Goal: Information Seeking & Learning: Check status

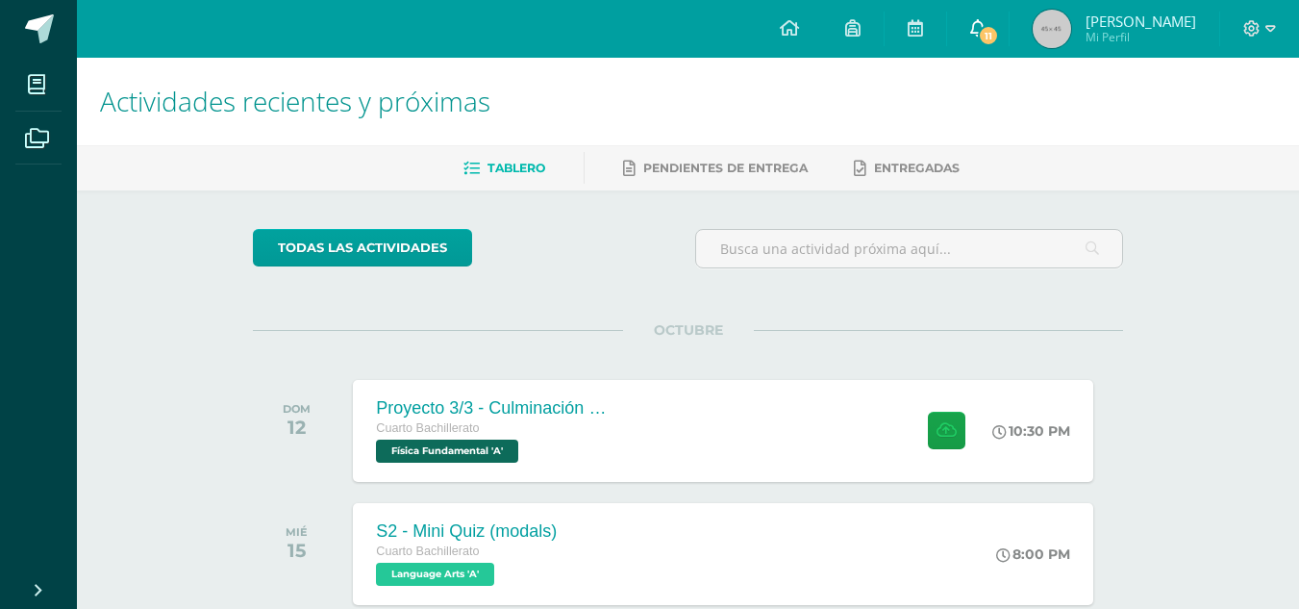
click at [1005, 34] on link "11" at bounding box center [978, 29] width 62 height 58
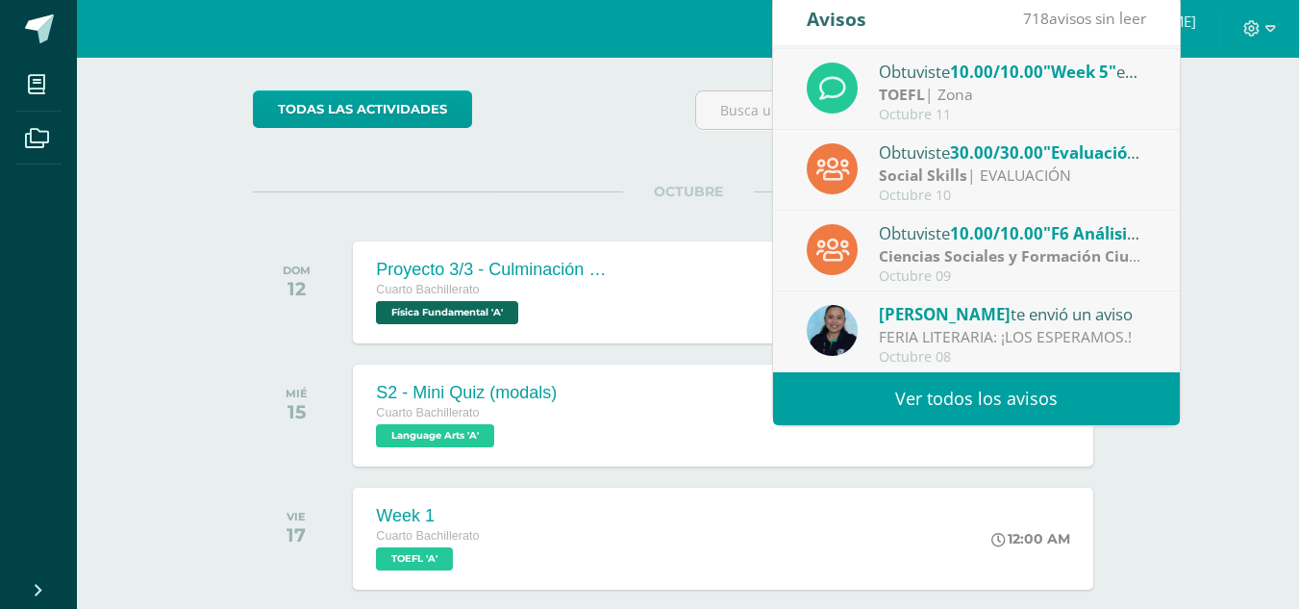
scroll to position [139, 0]
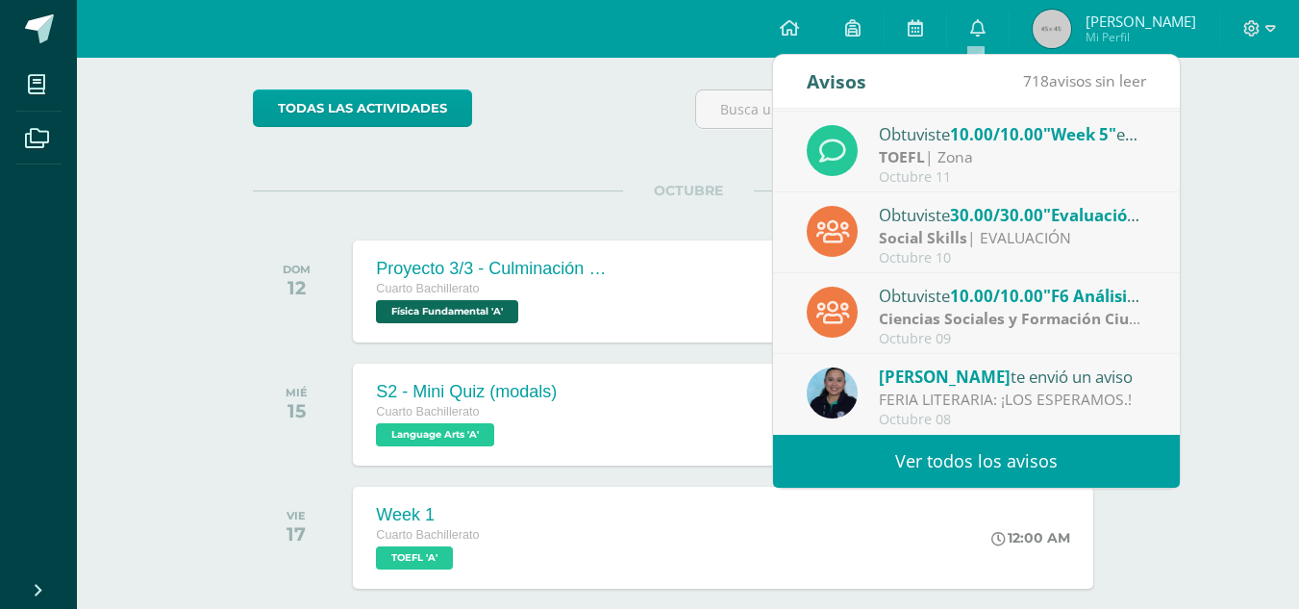
click at [1054, 376] on div "Rogelia Martinez te envió un aviso" at bounding box center [1012, 375] width 267 height 25
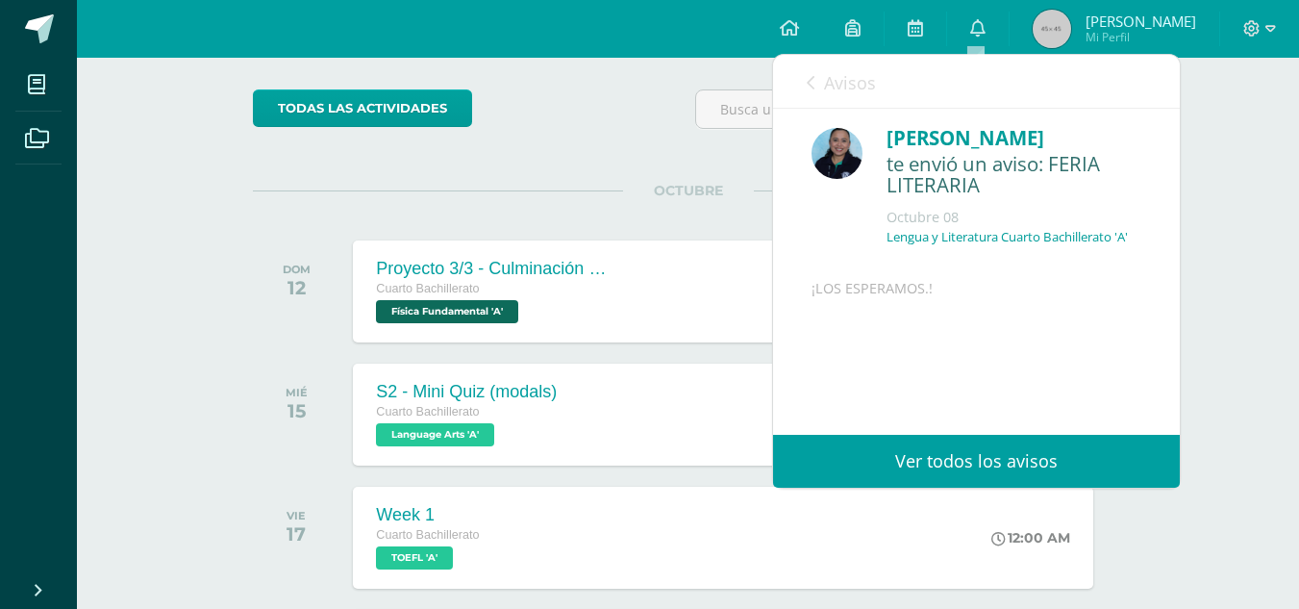
scroll to position [0, 0]
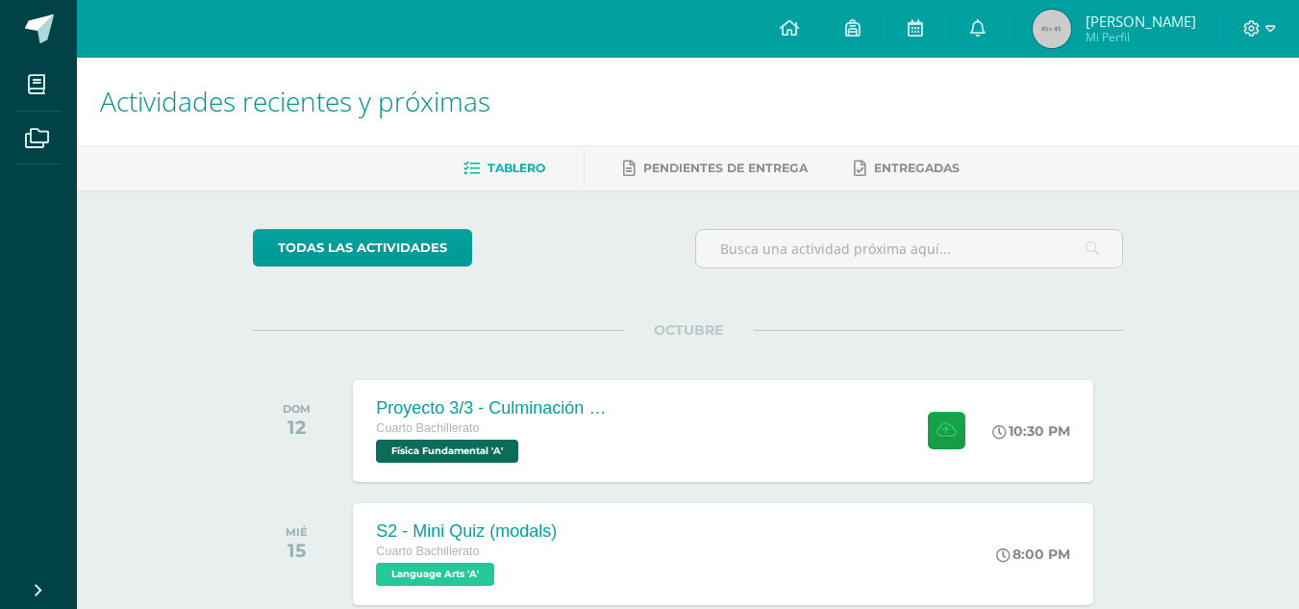
click at [1105, 28] on span "[PERSON_NAME]" at bounding box center [1140, 21] width 111 height 19
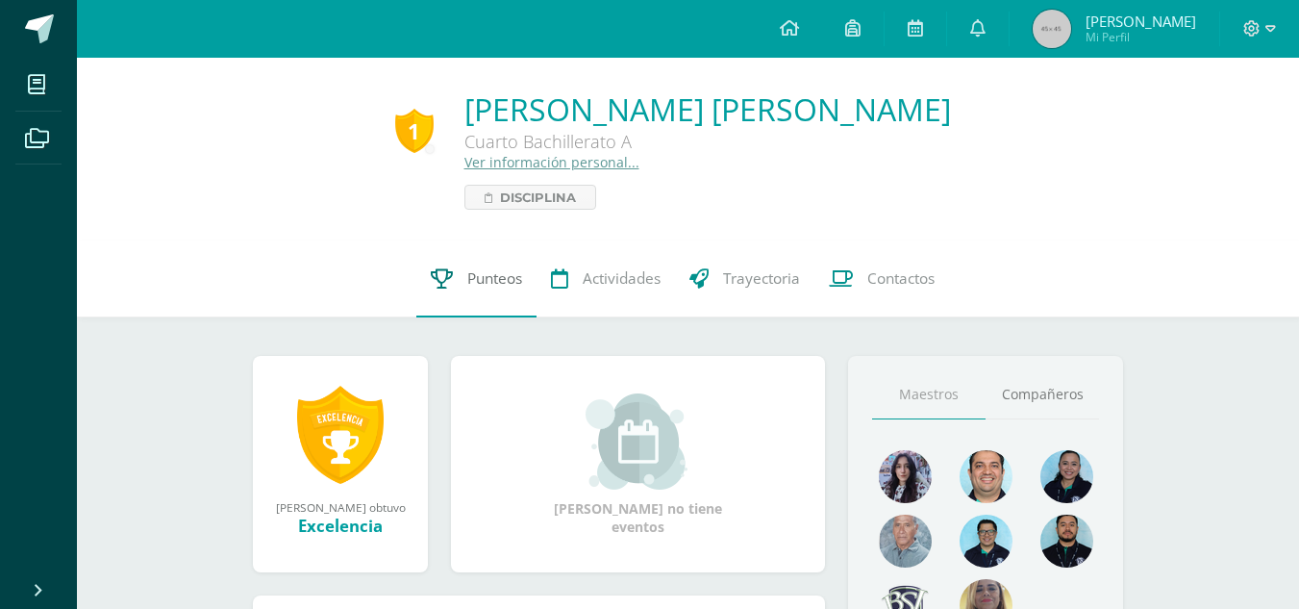
click at [487, 288] on span "Punteos" at bounding box center [494, 278] width 55 height 20
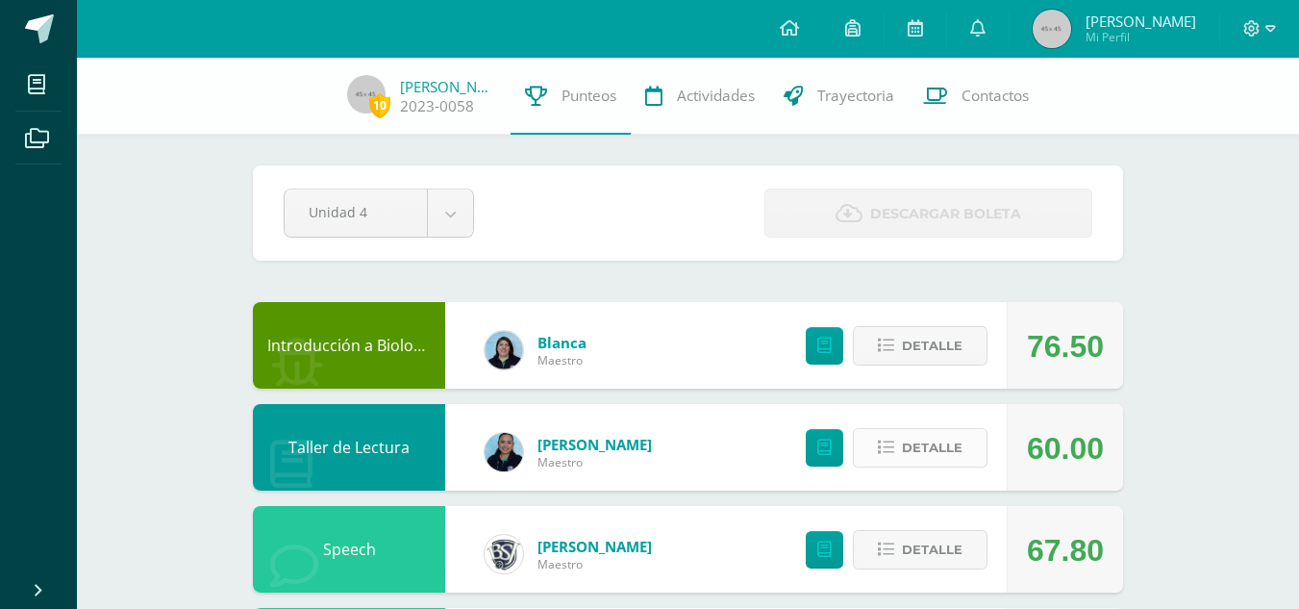
click at [936, 450] on span "Detalle" at bounding box center [932, 448] width 61 height 36
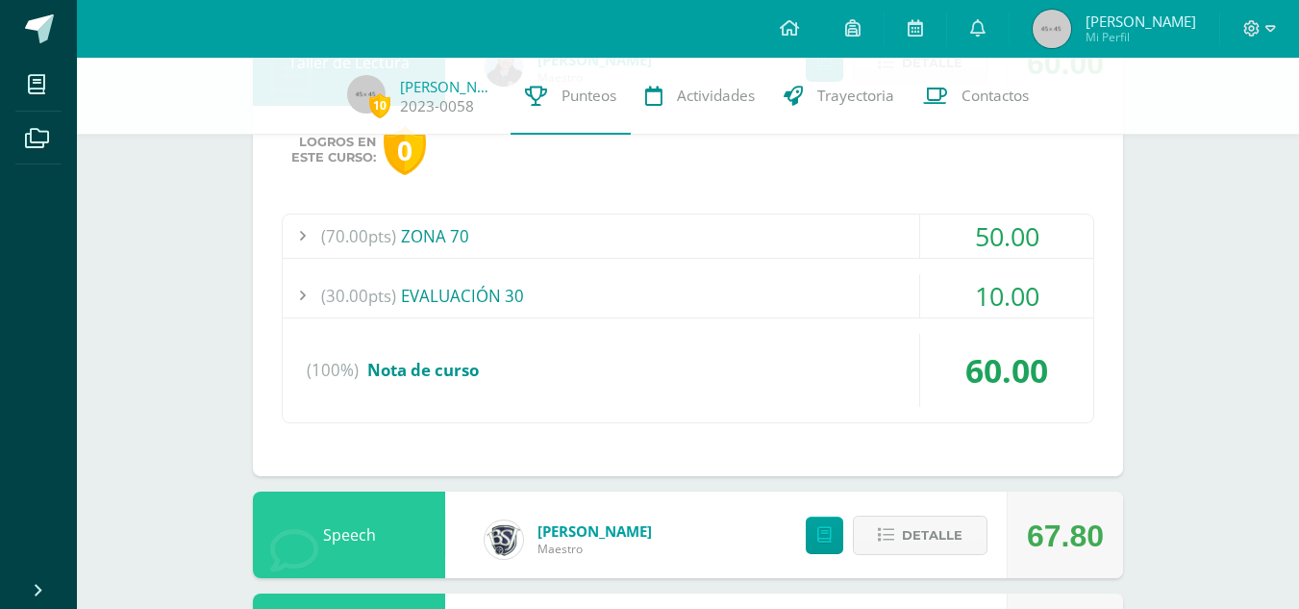
click at [565, 234] on div "(70.00pts) ZONA 70" at bounding box center [688, 235] width 811 height 43
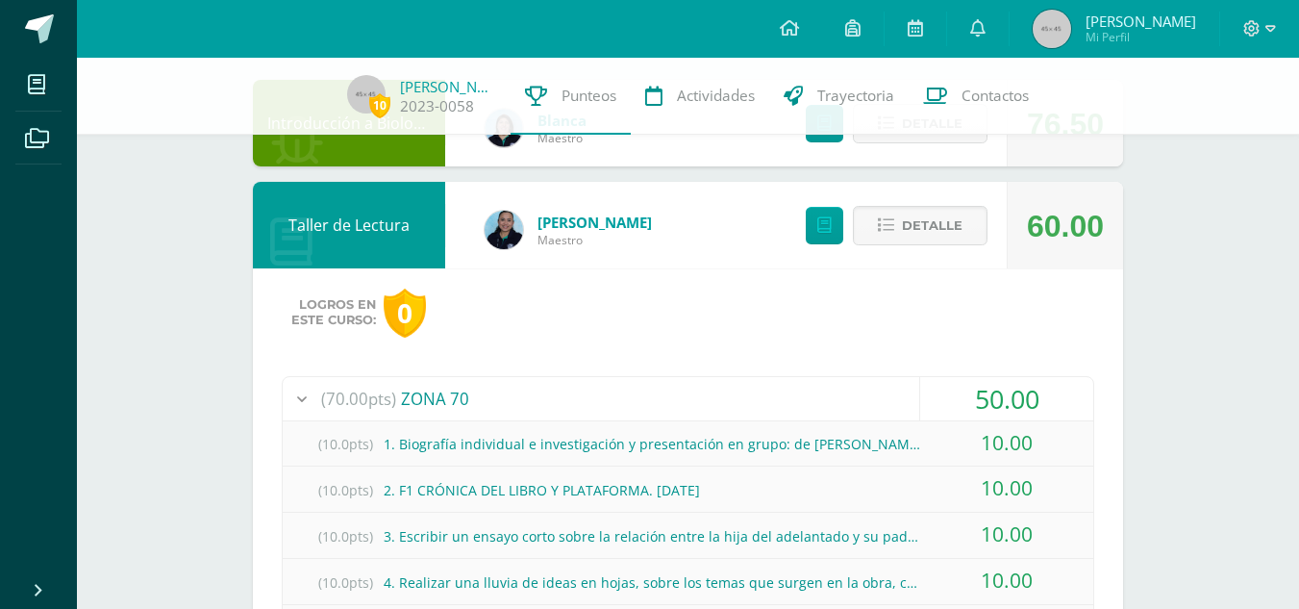
scroll to position [192, 0]
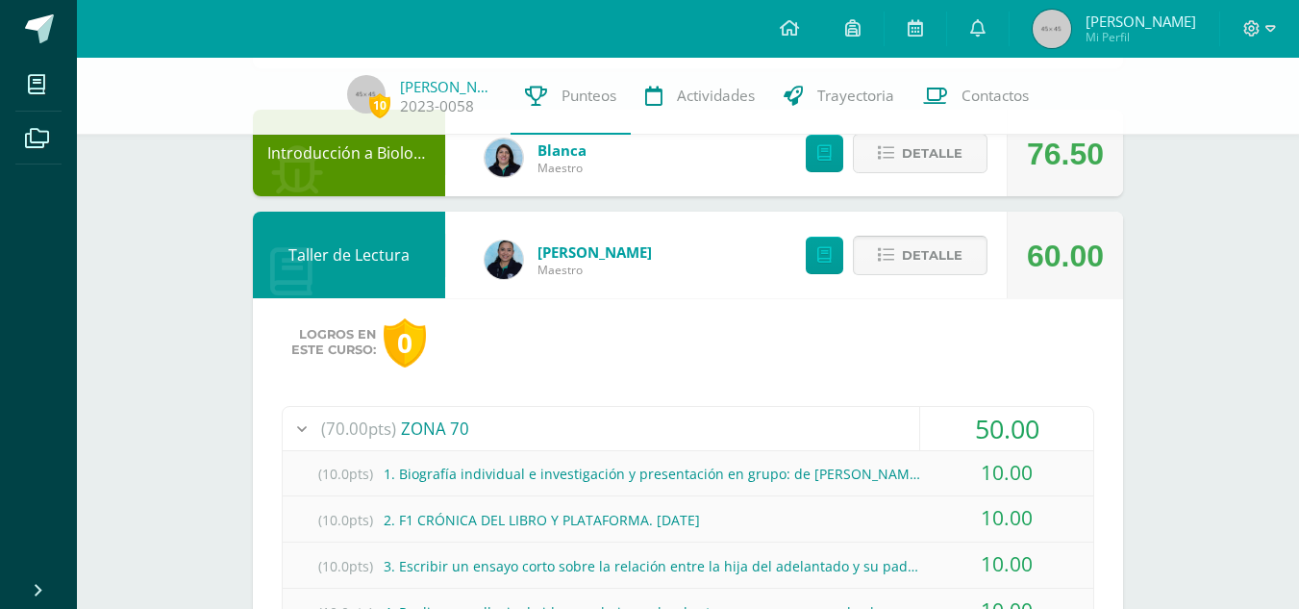
click at [882, 262] on icon at bounding box center [886, 255] width 16 height 16
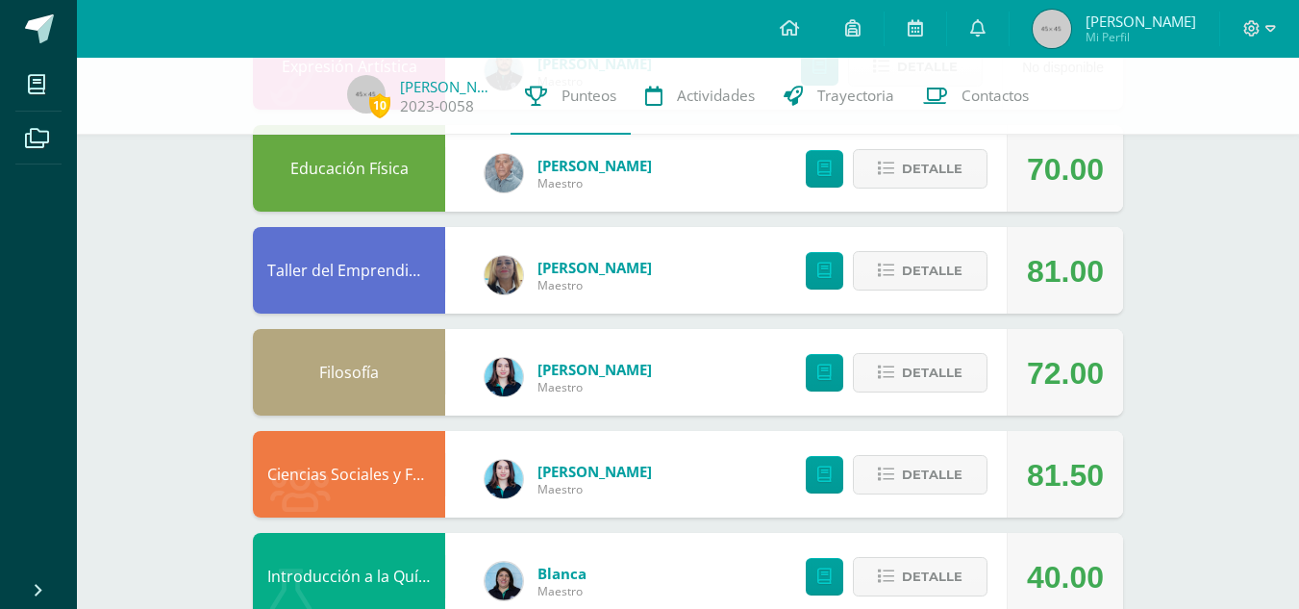
scroll to position [1154, 0]
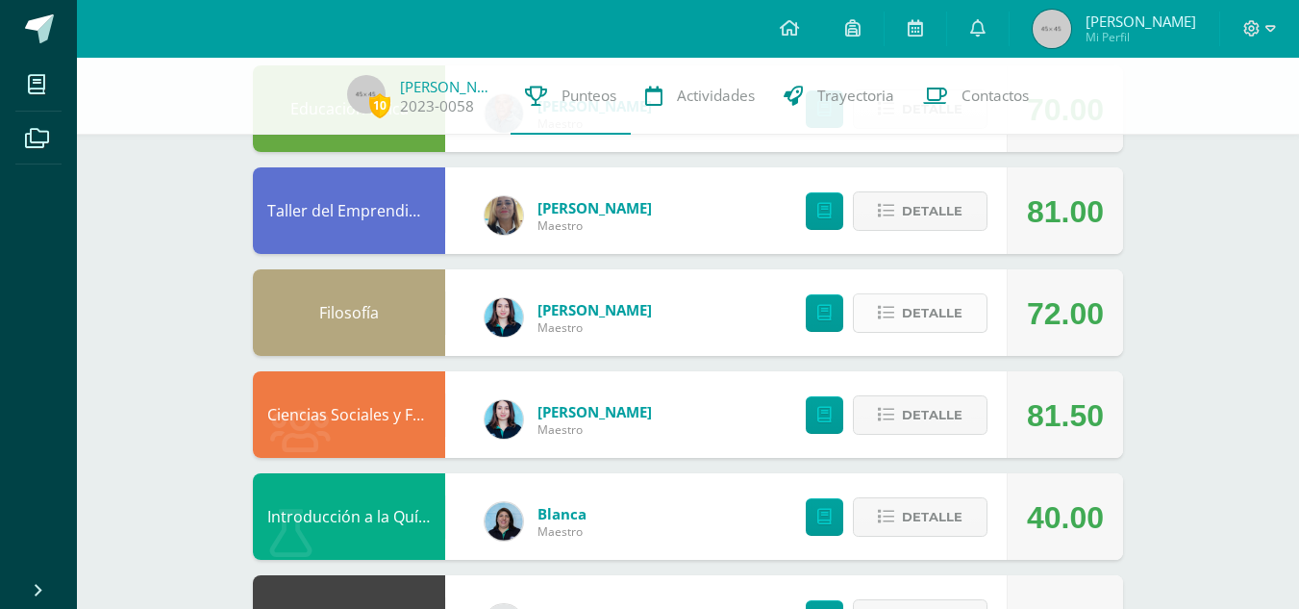
click at [961, 298] on span "Detalle" at bounding box center [932, 313] width 61 height 36
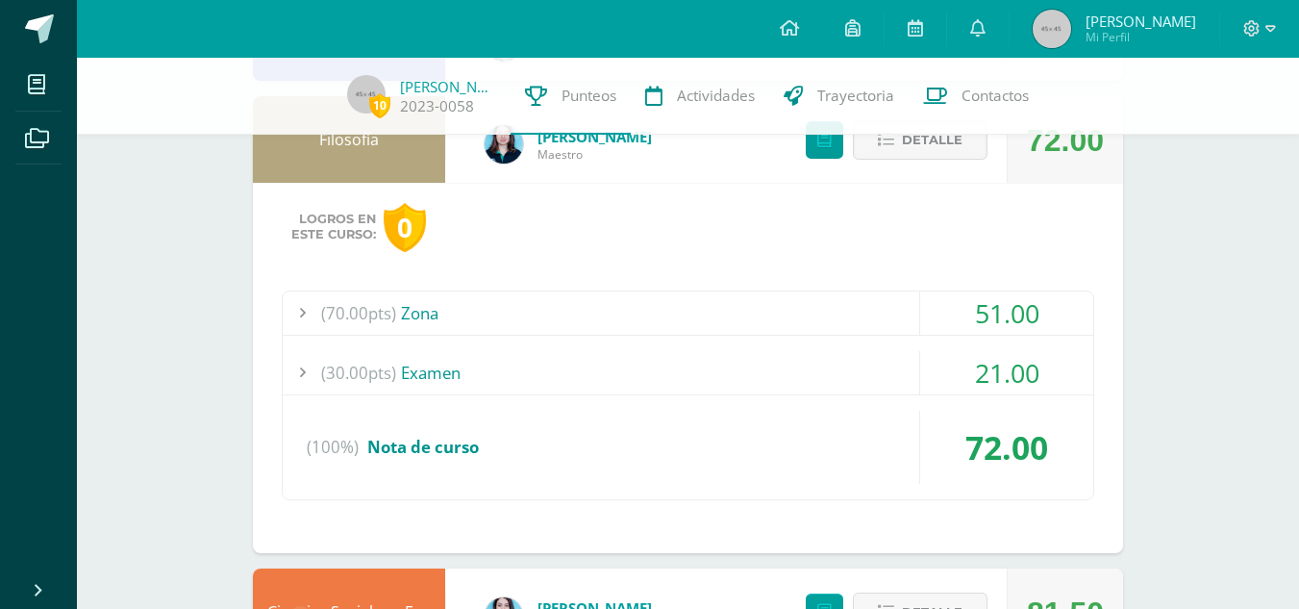
scroll to position [1346, 0]
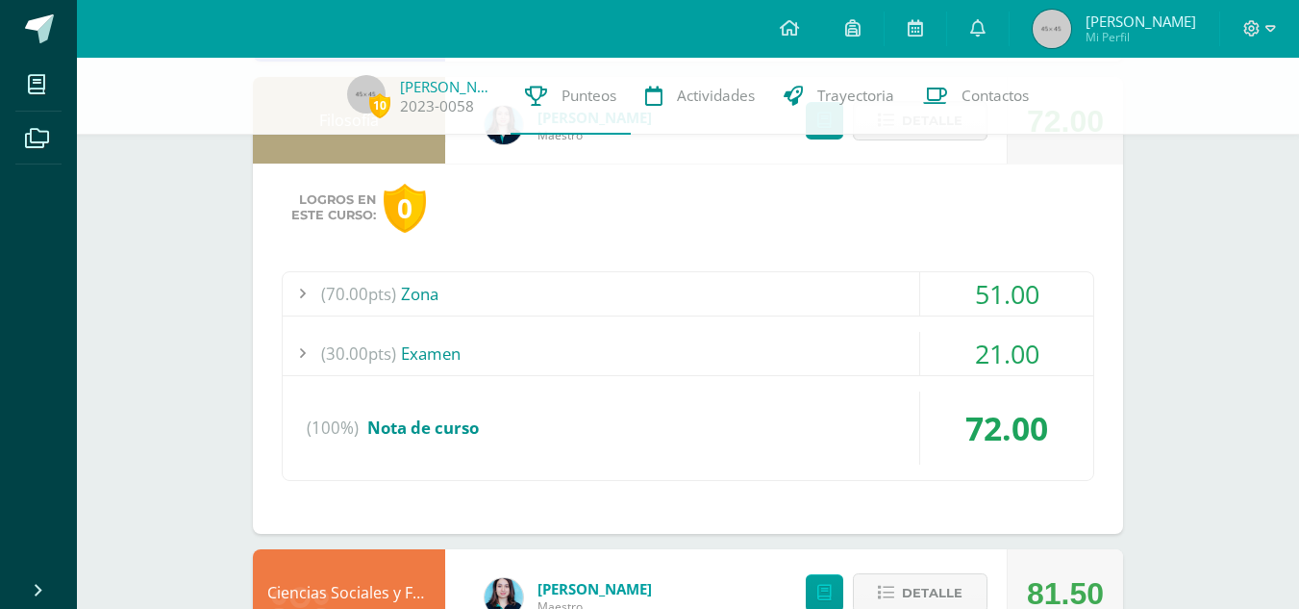
click at [588, 377] on div "(70.00pts) Zona 51.00 (10.0pts) F1 Guía imagen sobre la belleza 10.00 (10.0pts)" at bounding box center [688, 376] width 812 height 210
click at [622, 357] on div "(30.00pts) Examen" at bounding box center [688, 353] width 811 height 43
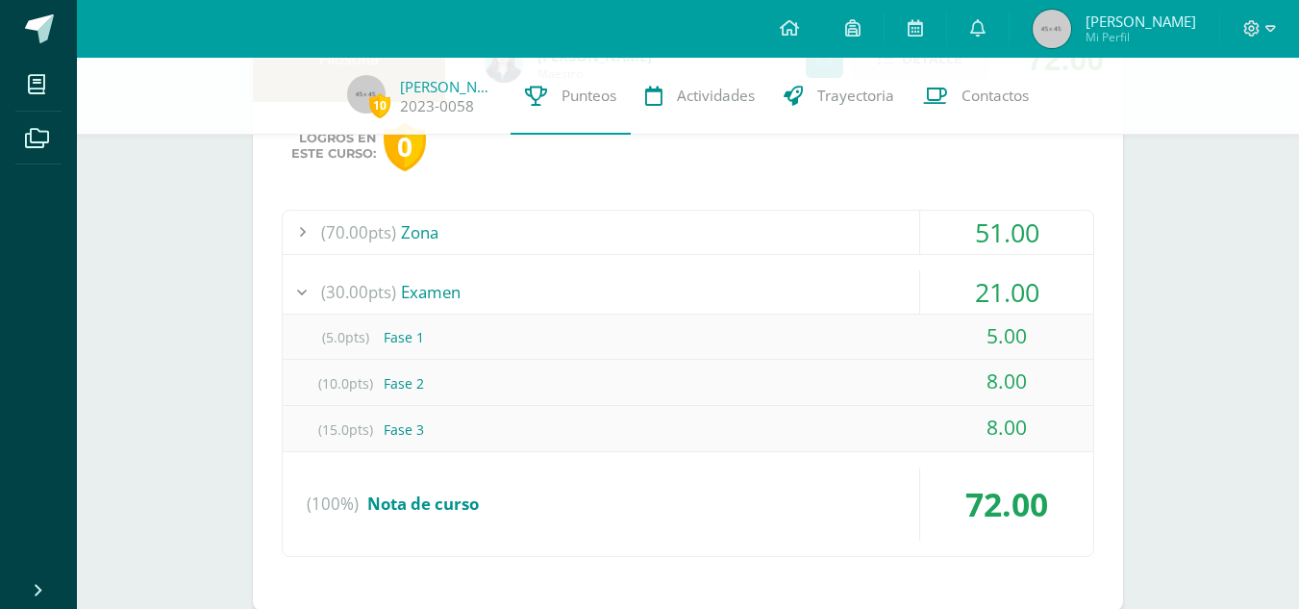
scroll to position [1442, 0]
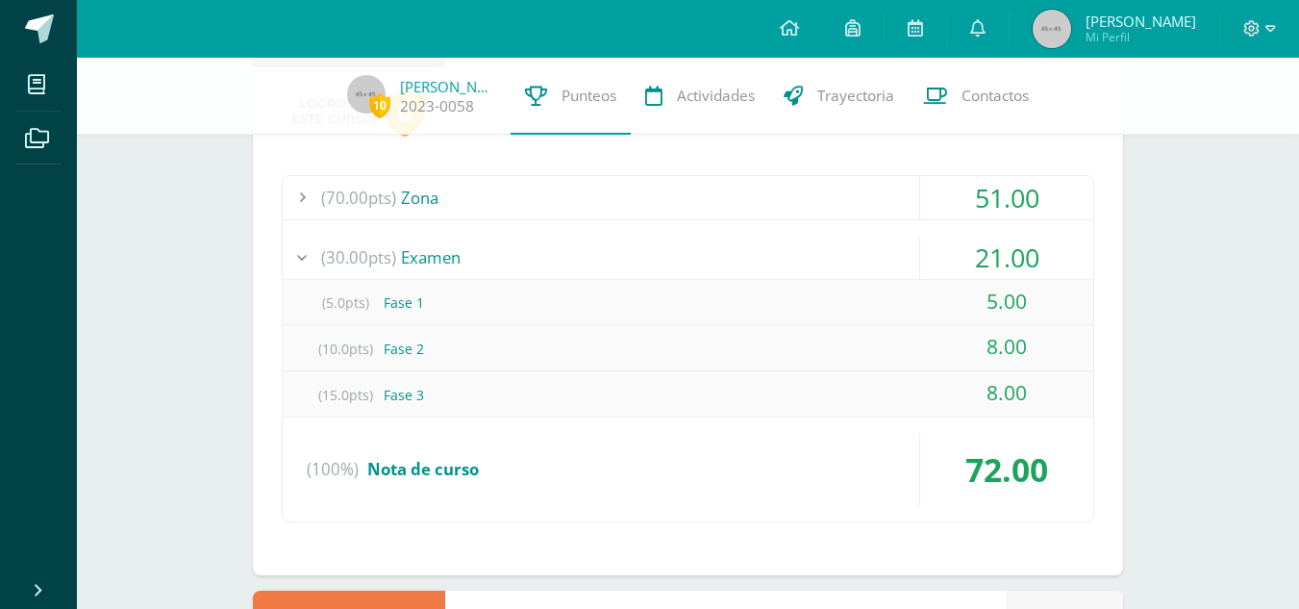
click at [678, 250] on div "(30.00pts) Examen" at bounding box center [688, 257] width 811 height 43
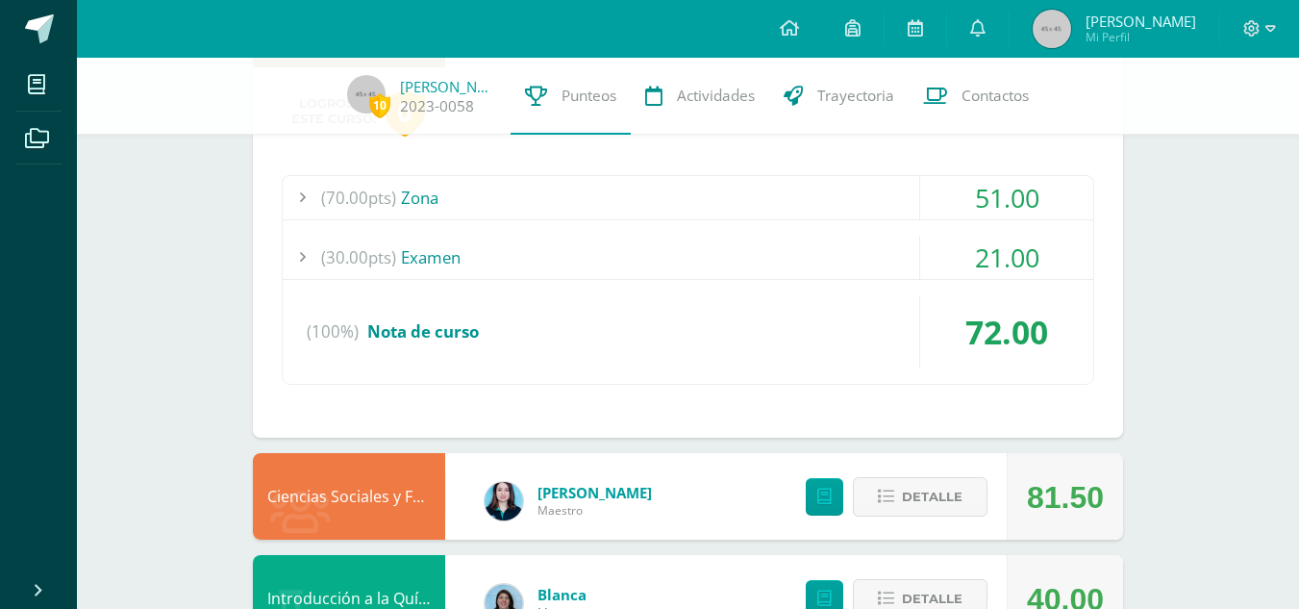
click at [644, 199] on div "(70.00pts) Zona" at bounding box center [688, 197] width 811 height 43
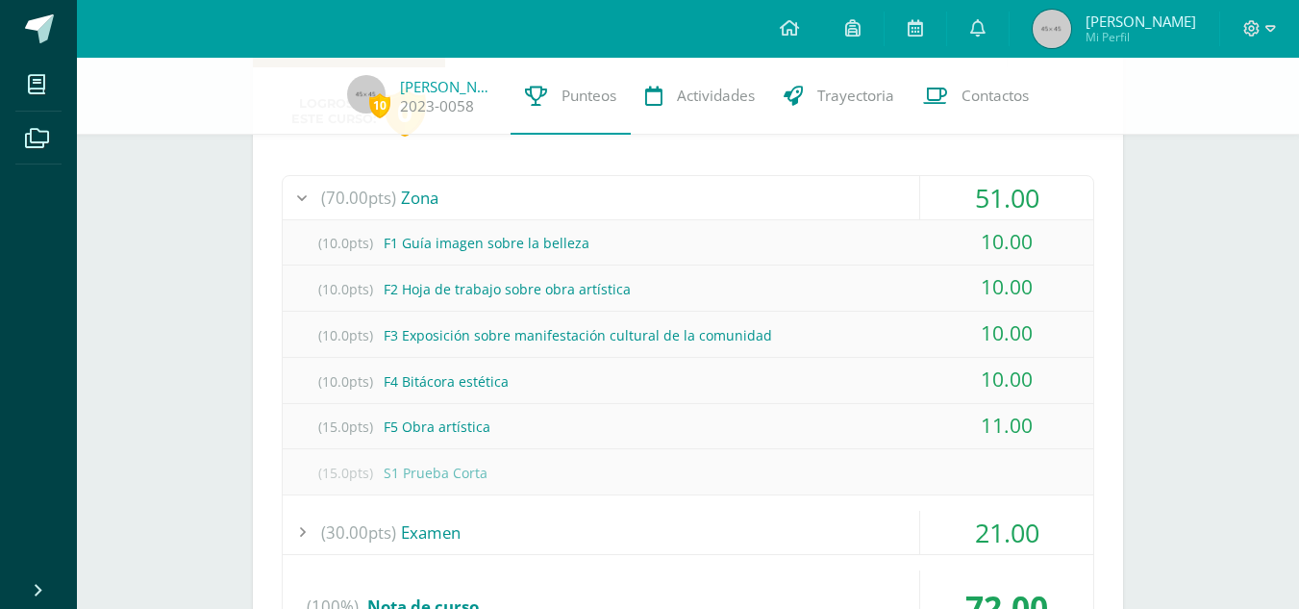
click at [697, 202] on div "(70.00pts) Zona" at bounding box center [688, 197] width 811 height 43
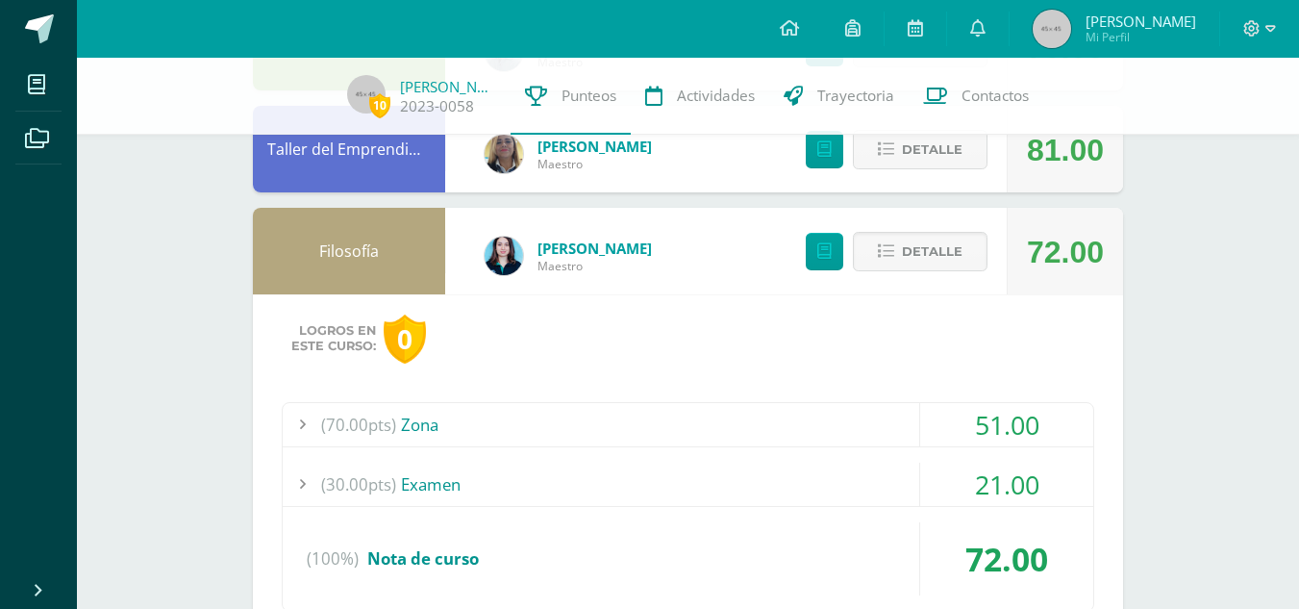
scroll to position [1250, 0]
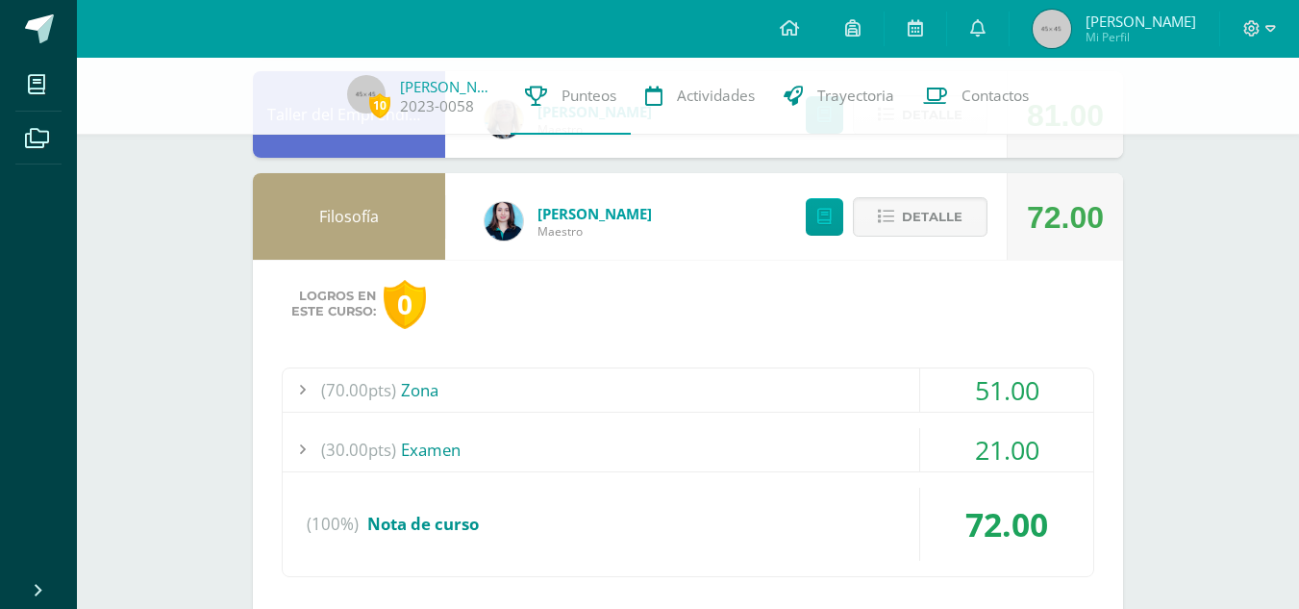
click at [773, 397] on div "(70.00pts) Zona" at bounding box center [688, 389] width 811 height 43
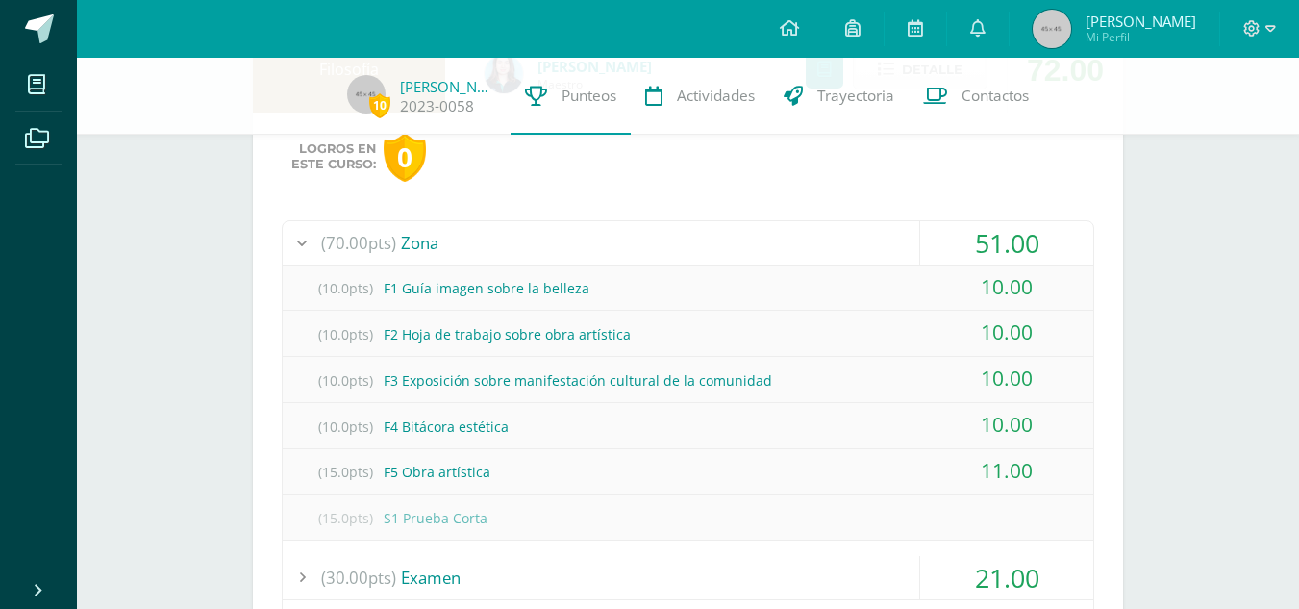
scroll to position [1442, 0]
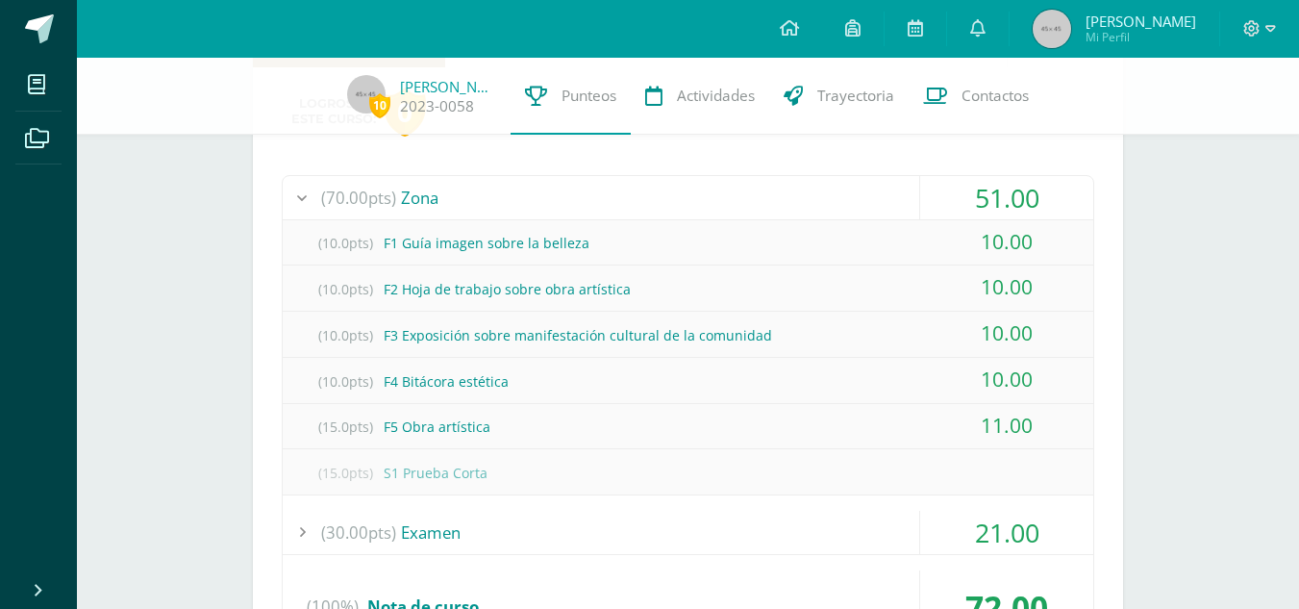
click at [724, 189] on div "(70.00pts) Zona" at bounding box center [688, 197] width 811 height 43
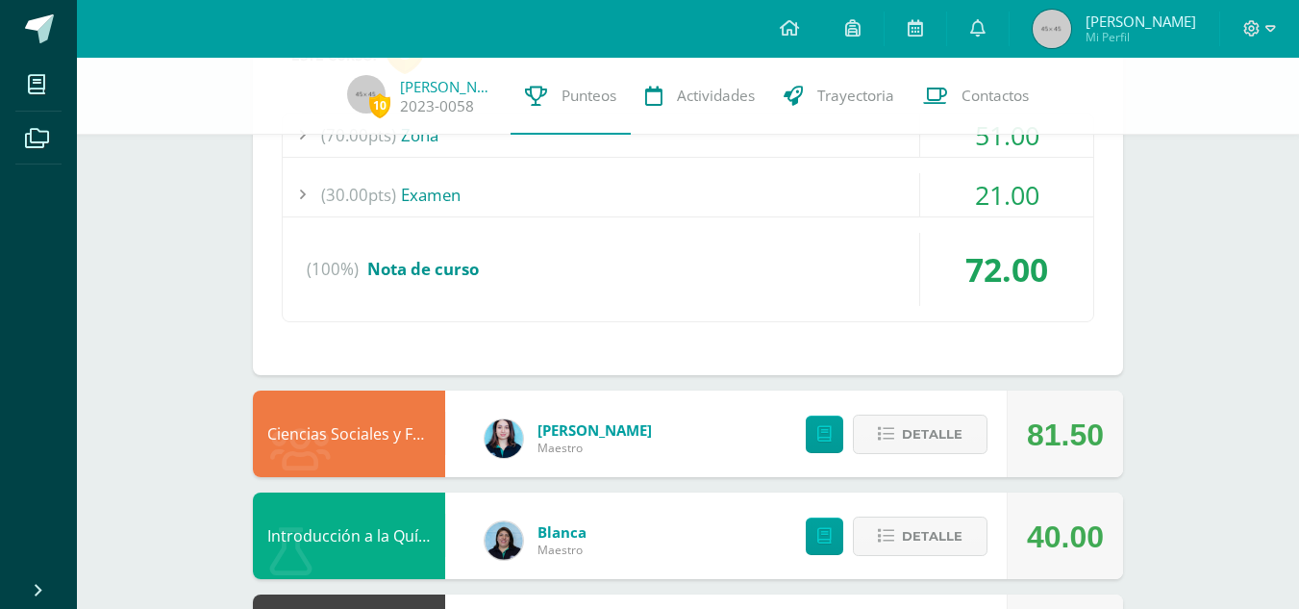
scroll to position [1538, 0]
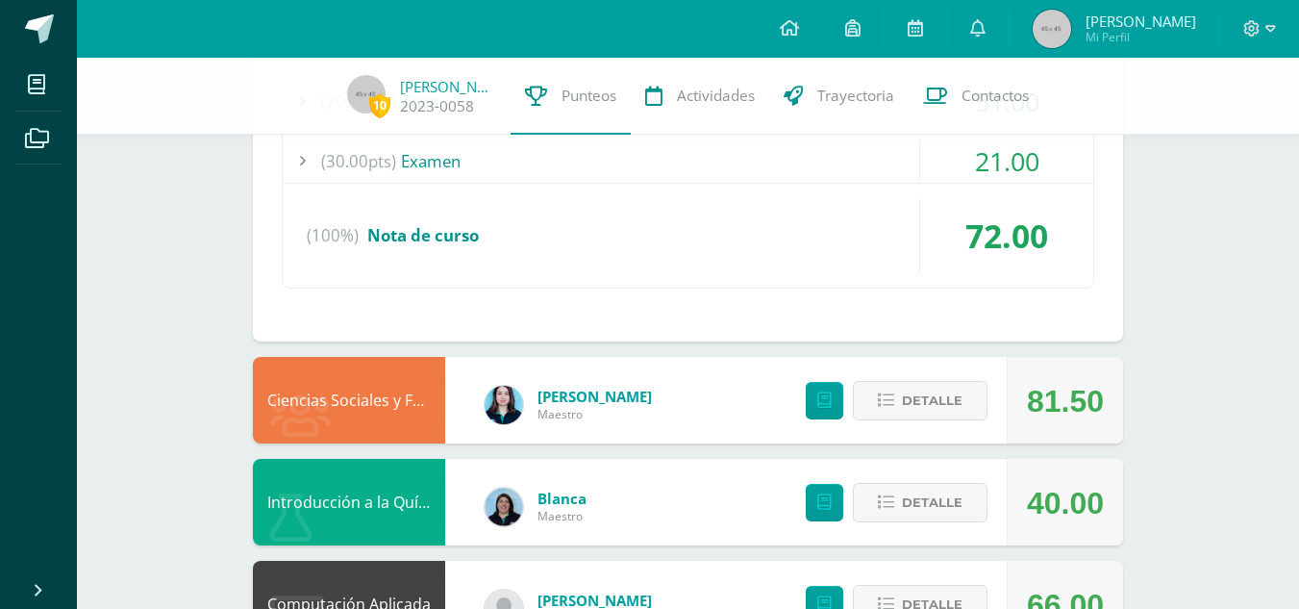
click at [643, 163] on div "(30.00pts) Examen" at bounding box center [688, 160] width 811 height 43
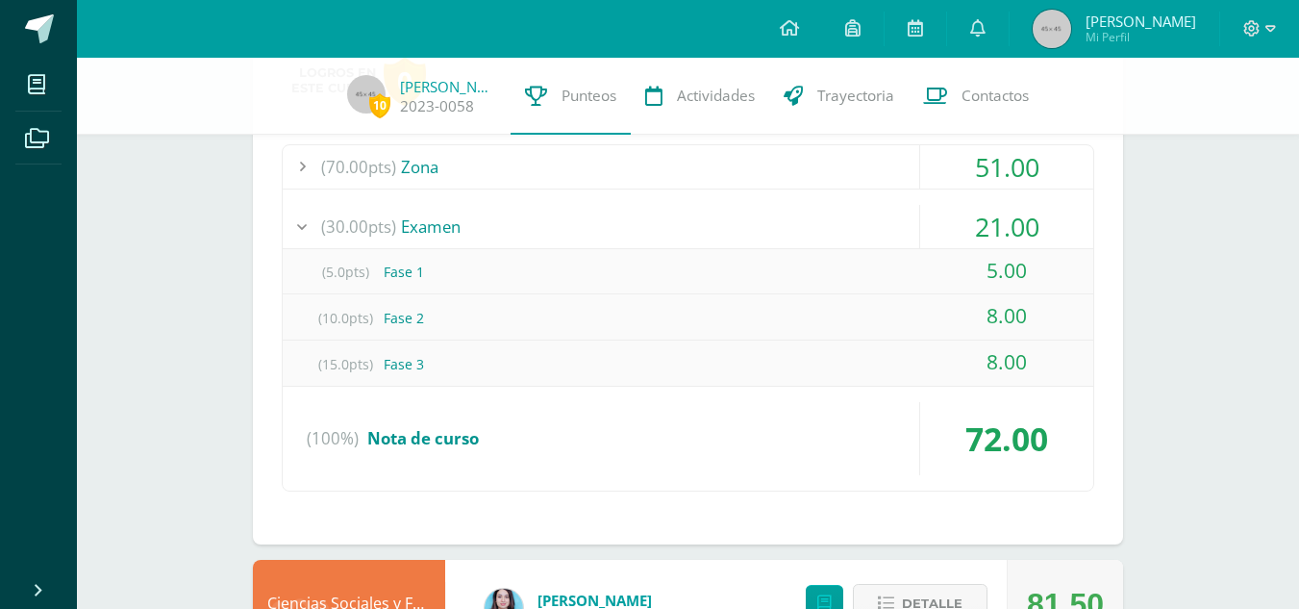
scroll to position [1442, 0]
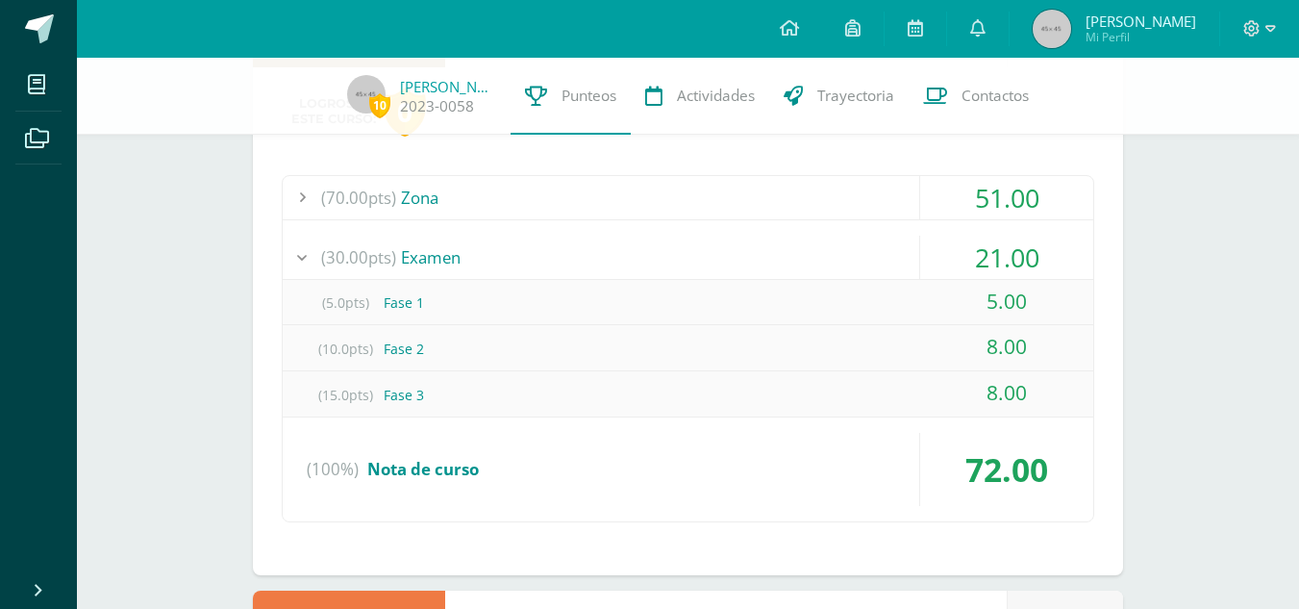
click at [774, 248] on div "(30.00pts) Examen" at bounding box center [688, 257] width 811 height 43
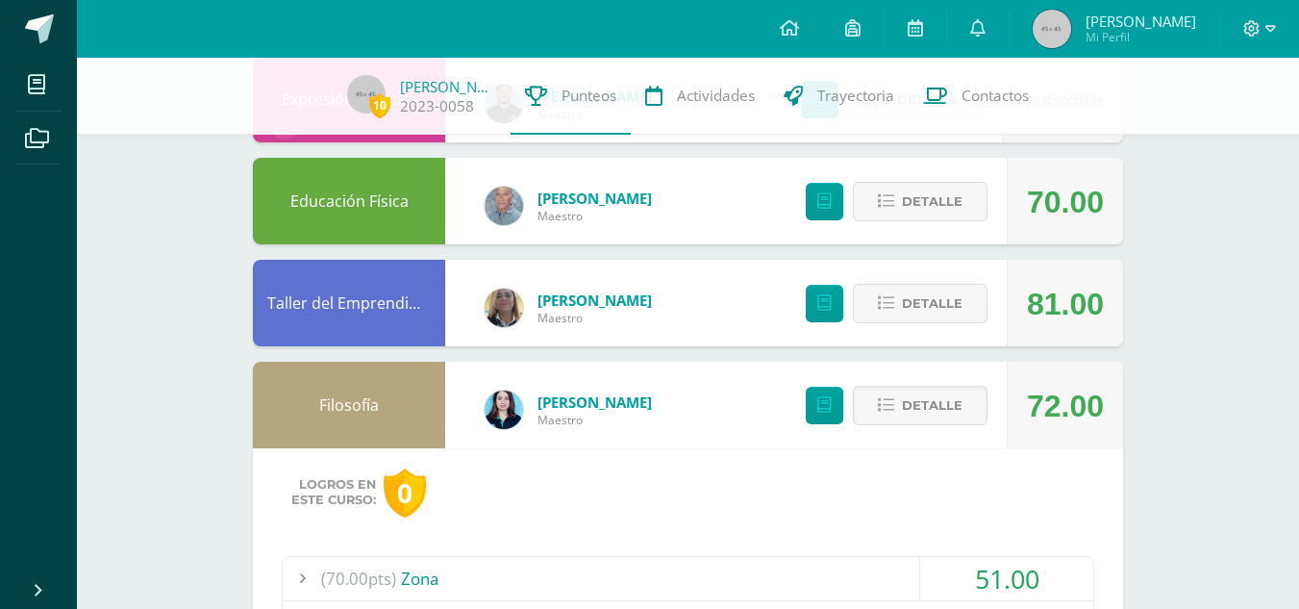
scroll to position [1058, 0]
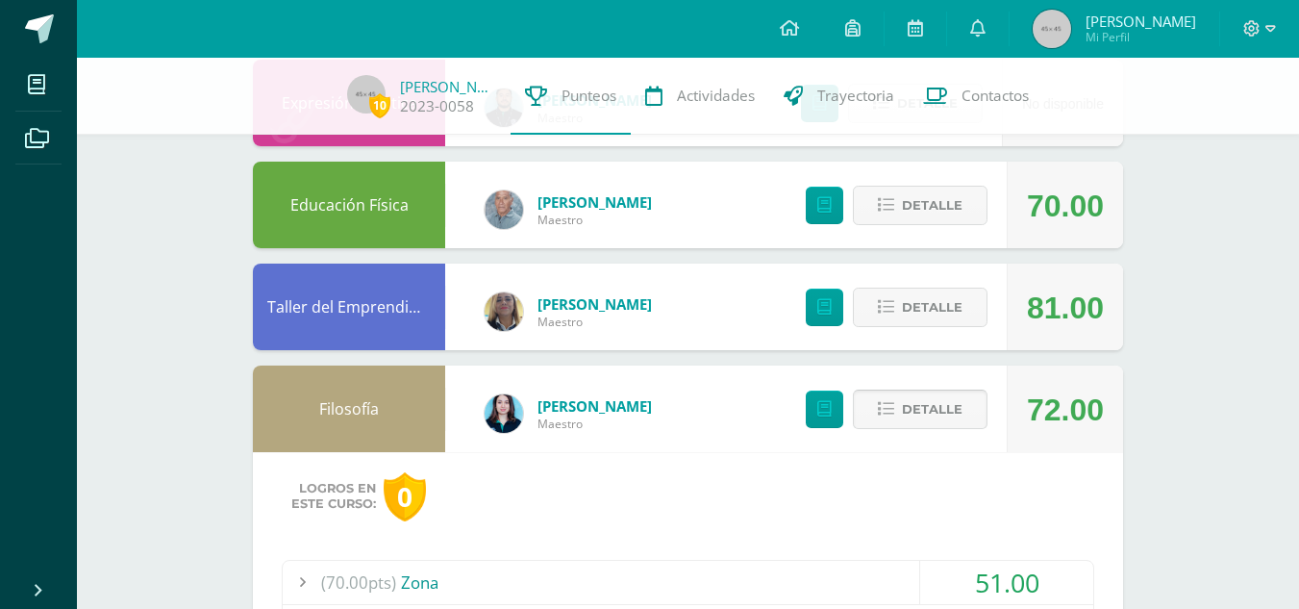
click at [962, 401] on button "Detalle" at bounding box center [920, 408] width 135 height 39
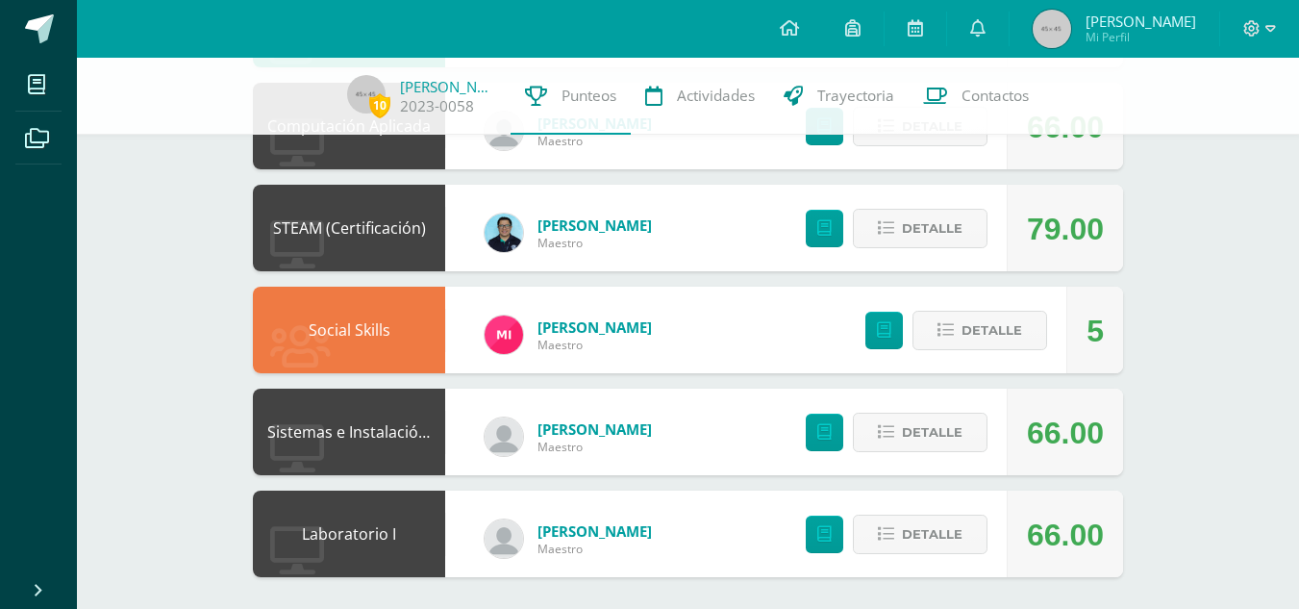
scroll to position [1653, 0]
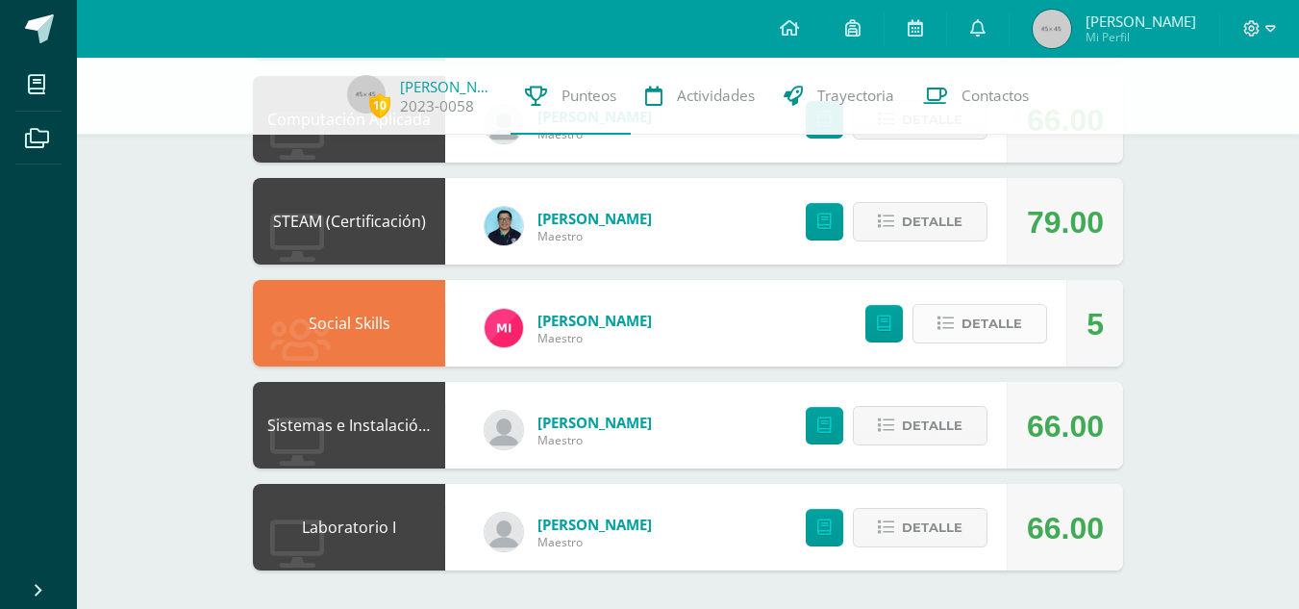
click at [1018, 319] on span "Detalle" at bounding box center [991, 324] width 61 height 36
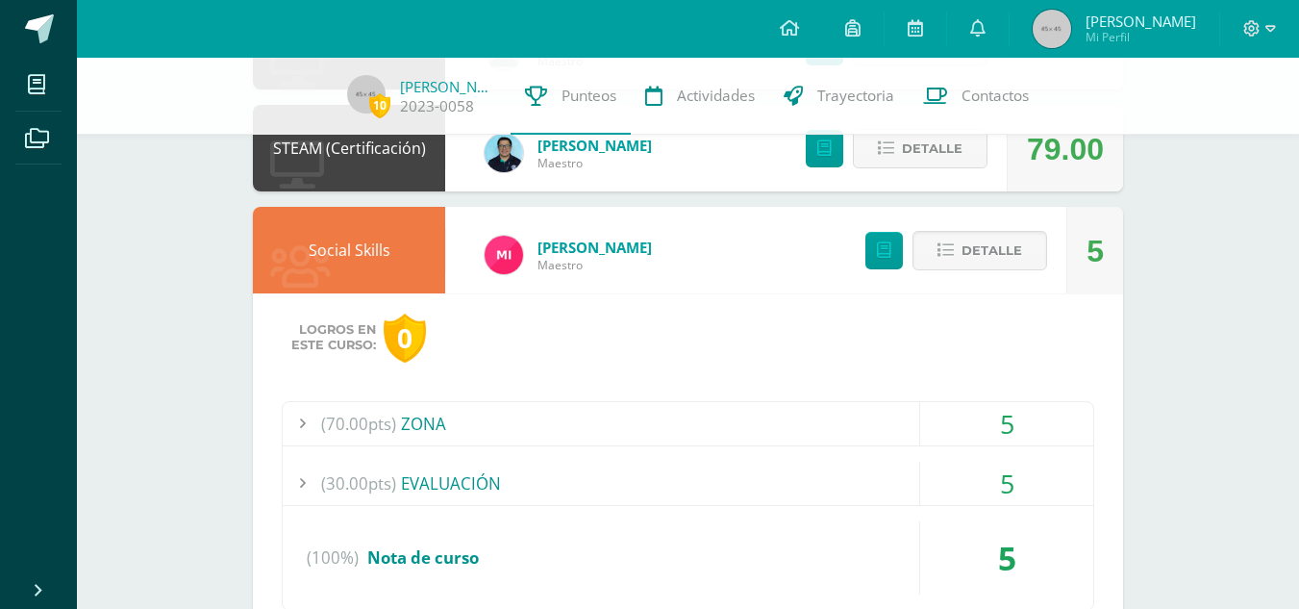
scroll to position [1845, 0]
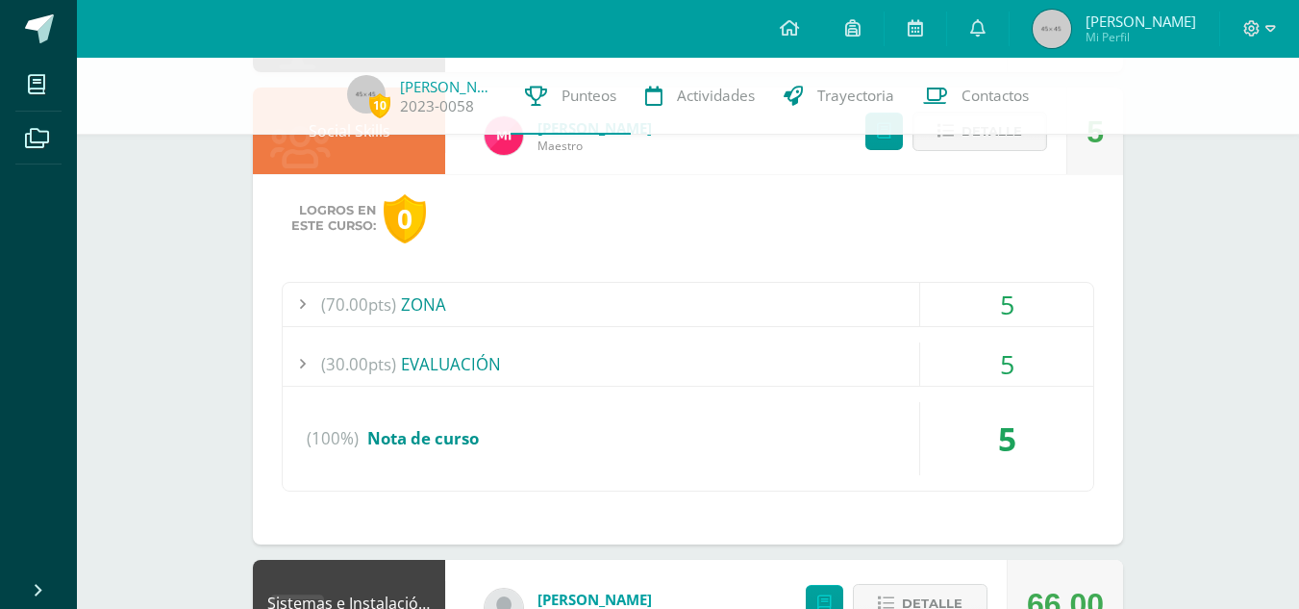
click at [563, 300] on div "(70.00pts) ZONA" at bounding box center [688, 304] width 811 height 43
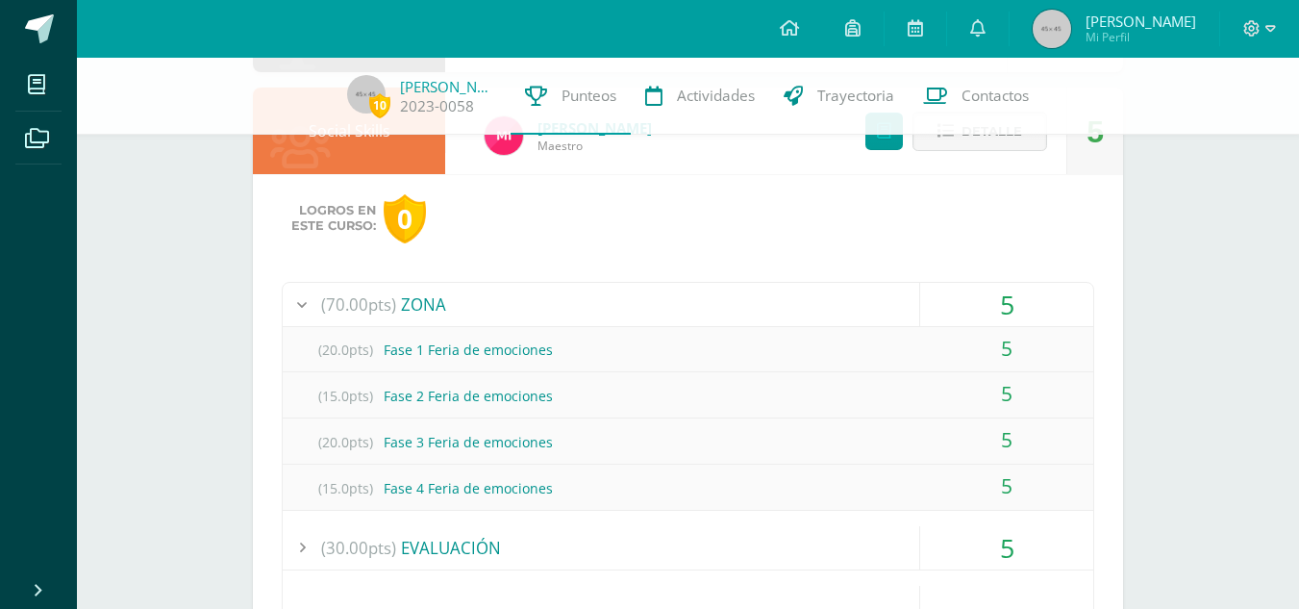
click at [563, 300] on div "(70.00pts) ZONA" at bounding box center [688, 304] width 811 height 43
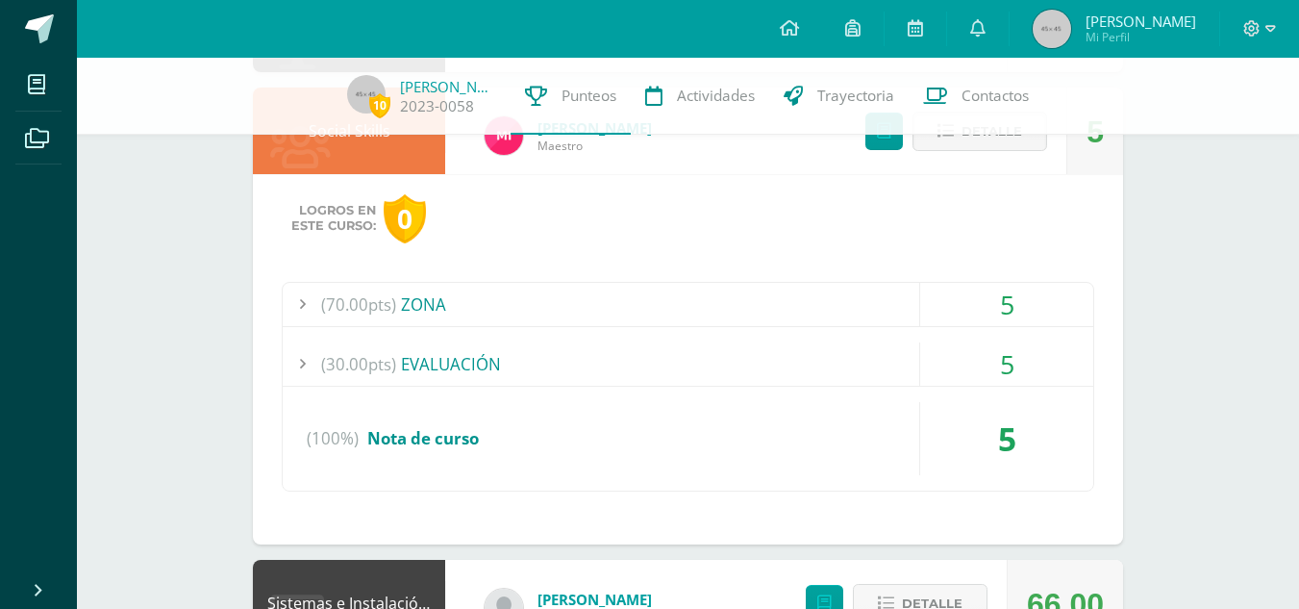
click at [553, 362] on div "(30.00pts) EVALUACIÓN" at bounding box center [688, 363] width 811 height 43
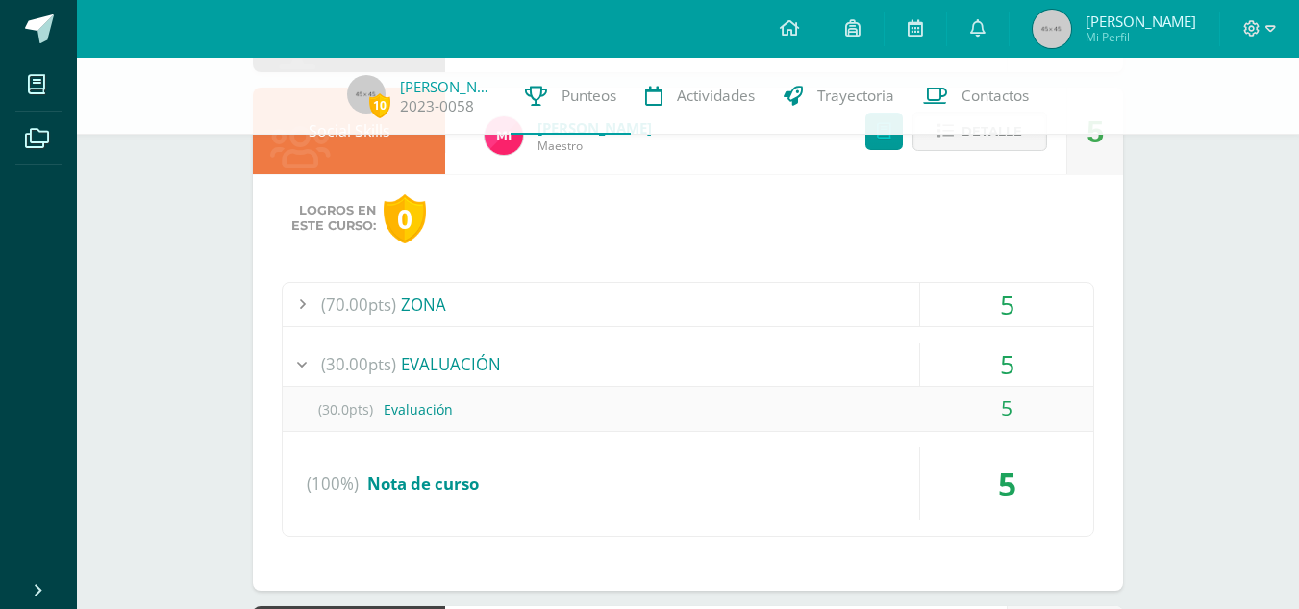
click at [554, 362] on div "(30.00pts) EVALUACIÓN" at bounding box center [688, 363] width 811 height 43
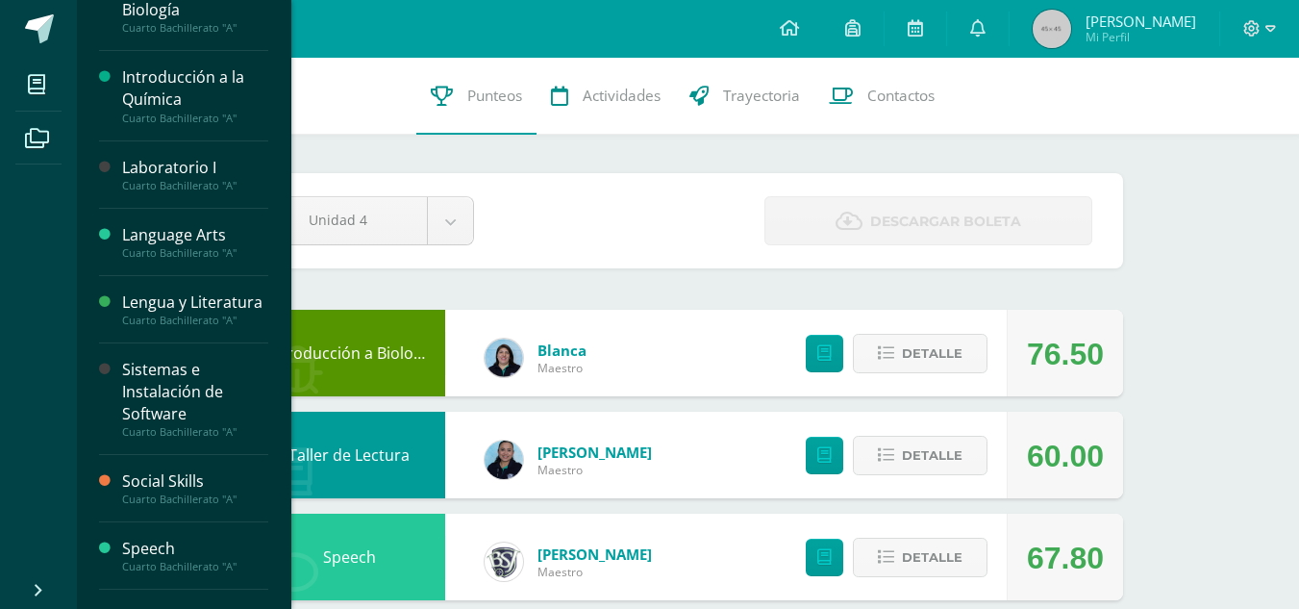
scroll to position [673, 0]
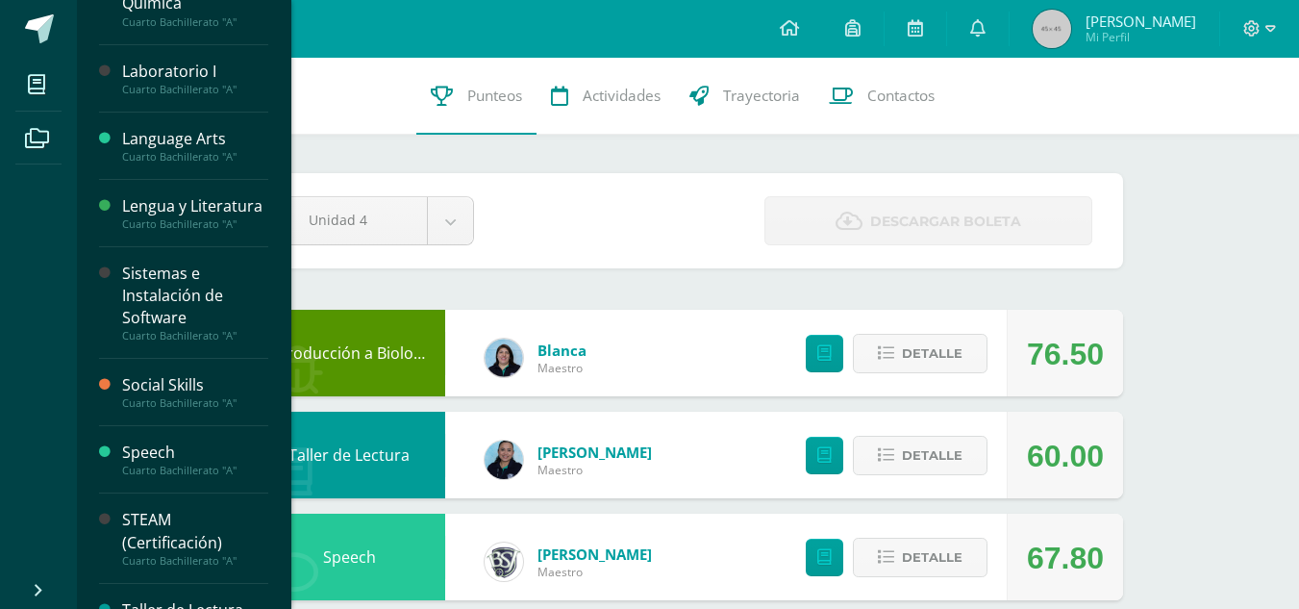
click at [177, 217] on div "Lengua y Literatura" at bounding box center [195, 206] width 146 height 22
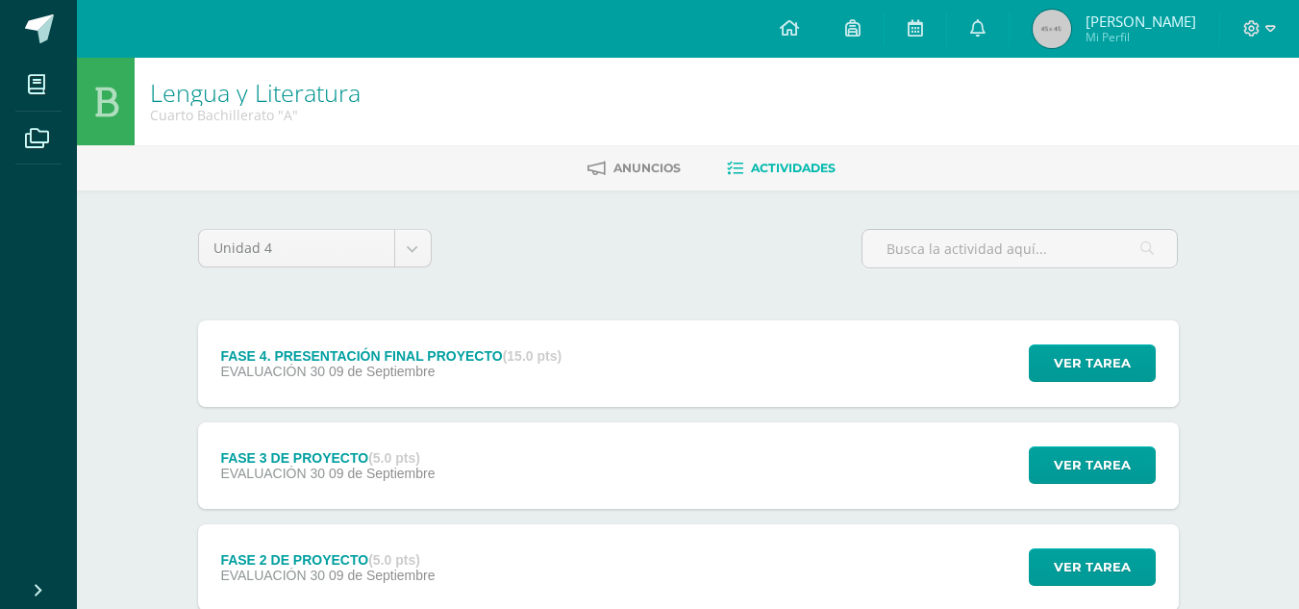
click at [849, 354] on div "FASE 4. PRESENTACIÓN FINAL PROYECTO (15.0 pts) EVALUACIÓN 30 [DATE] Ver tarea F…" at bounding box center [688, 363] width 981 height 87
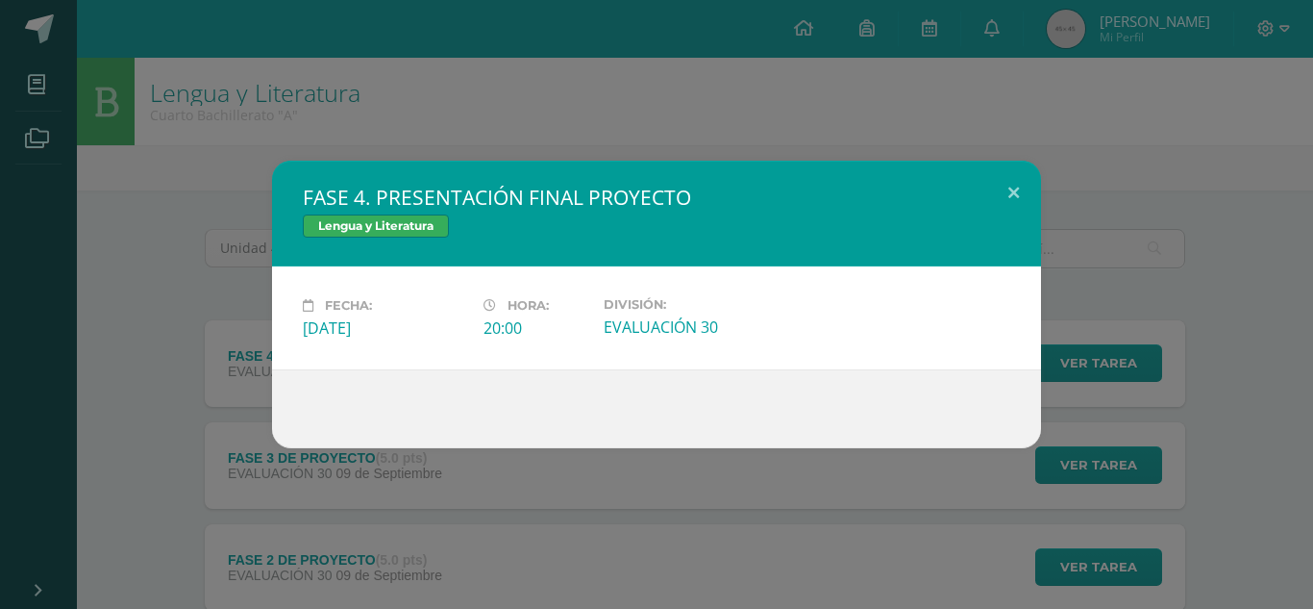
click at [1178, 293] on div "FASE 4. PRESENTACIÓN FINAL PROYECTO Lengua y Literatura Fecha: Martes 09 de Sep…" at bounding box center [657, 304] width 1298 height 287
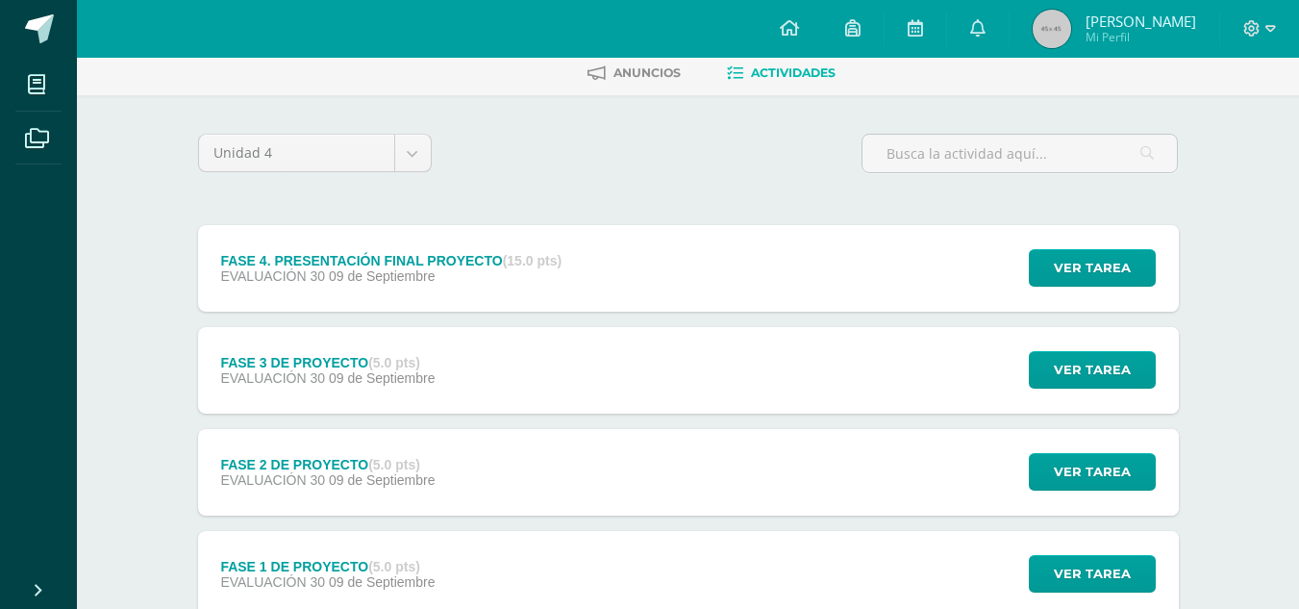
scroll to position [96, 0]
click at [821, 264] on div "FASE 4. PRESENTACIÓN FINAL PROYECTO (15.0 pts) EVALUACIÓN 30 09 de Septiembre V…" at bounding box center [688, 267] width 981 height 87
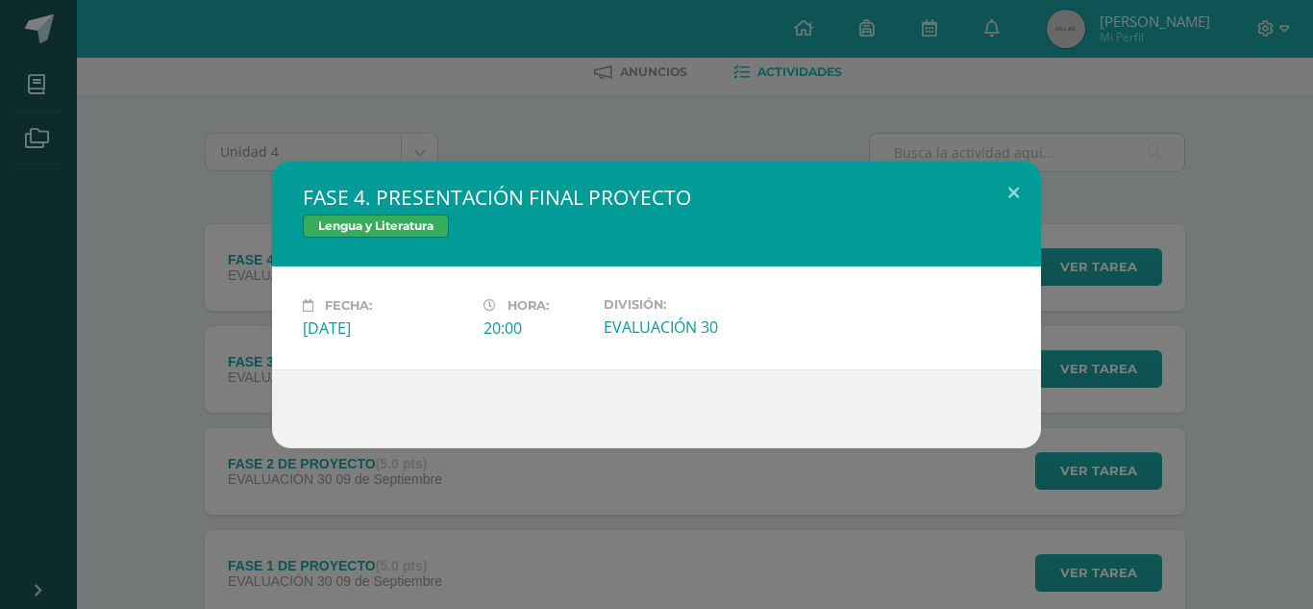
click at [1155, 286] on div "FASE 4. PRESENTACIÓN FINAL PROYECTO Lengua y Literatura Fecha: Martes 09 de Sep…" at bounding box center [657, 304] width 1298 height 287
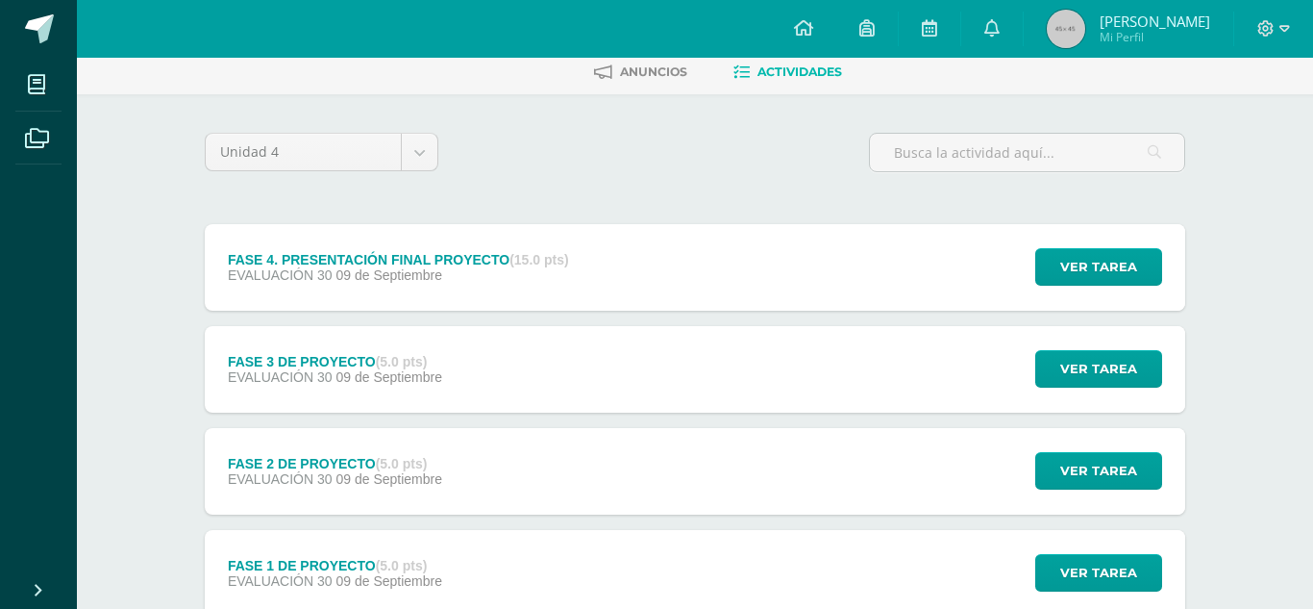
click at [569, 368] on div at bounding box center [657, 397] width 692 height 71
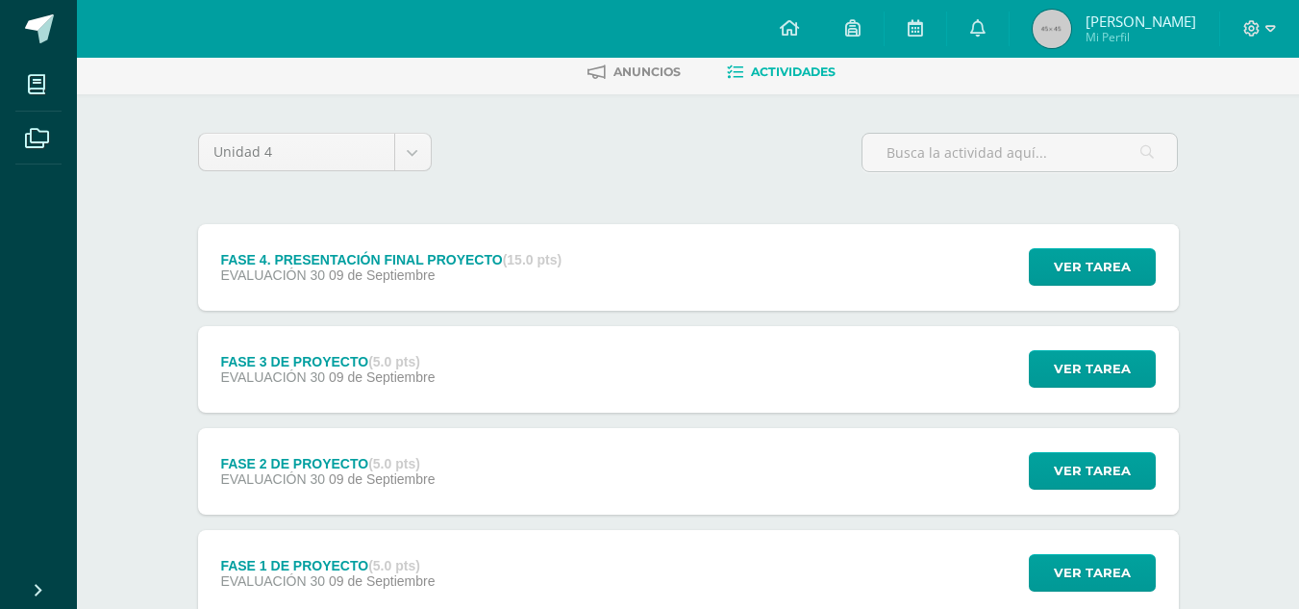
click at [568, 368] on div "FASE 3 DE PROYECTO (5.0 pts) EVALUACIÓN 30 09 de Septiembre Ver tarea FASE 3 DE…" at bounding box center [688, 369] width 981 height 87
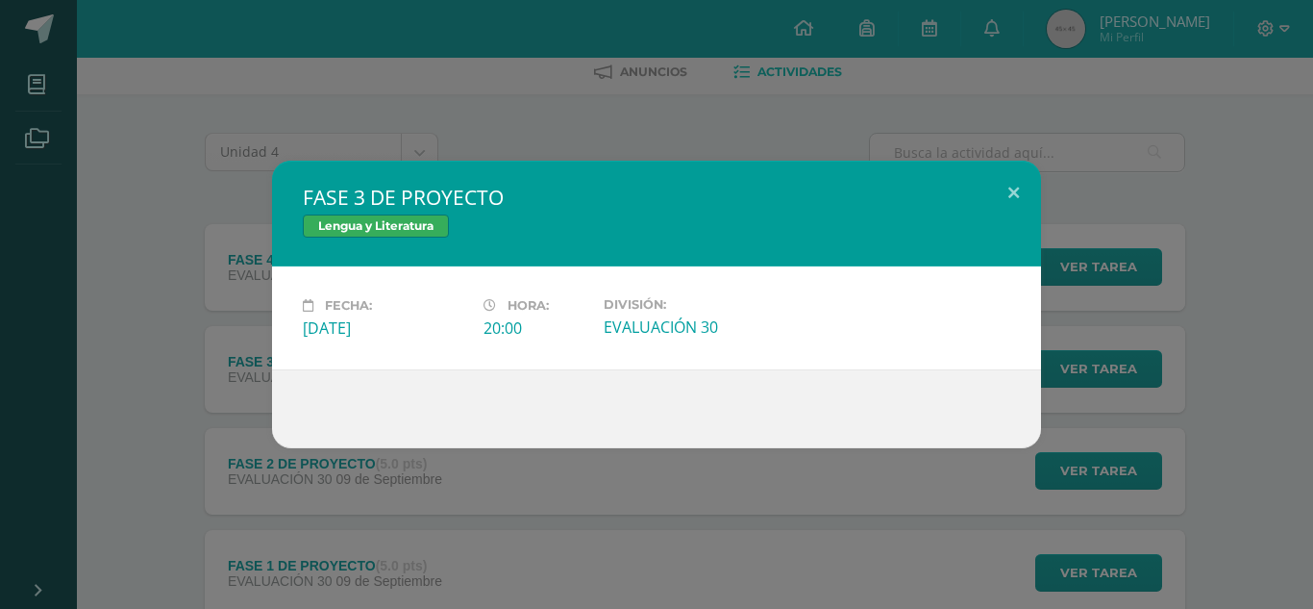
click at [1160, 308] on div "FASE 3 DE PROYECTO Lengua y Literatura Fecha: Martes 09 de Septiembre Hora: 20:…" at bounding box center [657, 304] width 1298 height 287
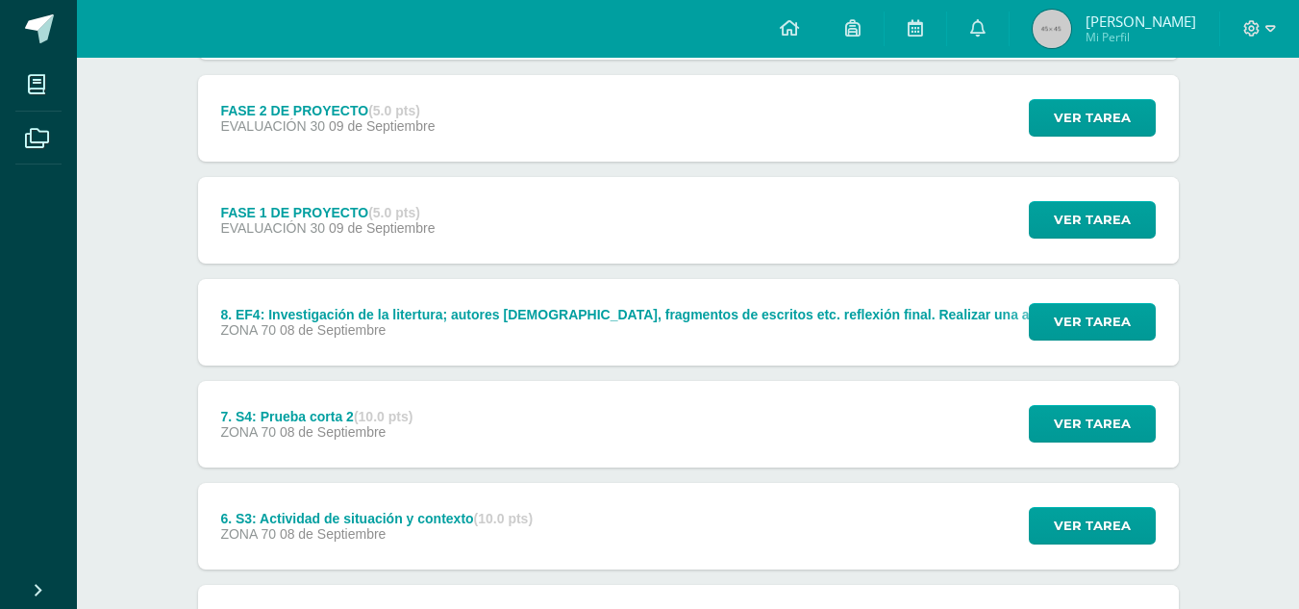
scroll to position [481, 0]
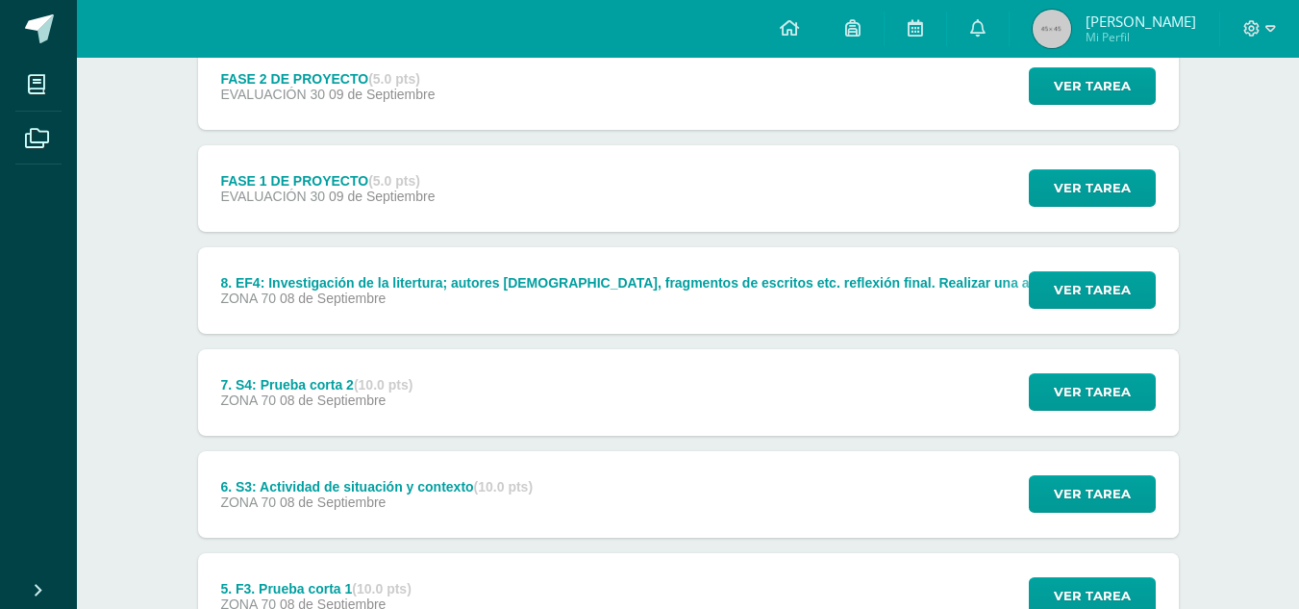
click at [553, 298] on div "ZONA 70 08 de Septiembre" at bounding box center [780, 297] width 1121 height 15
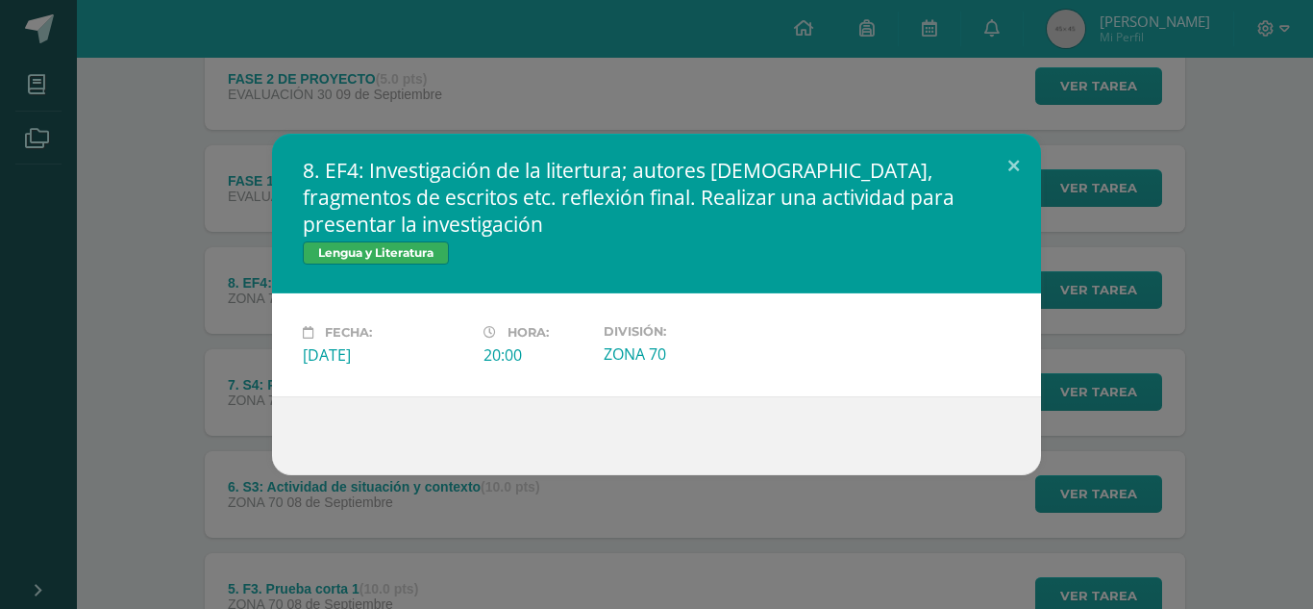
click at [1259, 266] on div "8. EF4: Investigación de la litertura; autores guatemaltecos, fragmentos de esc…" at bounding box center [657, 304] width 1298 height 341
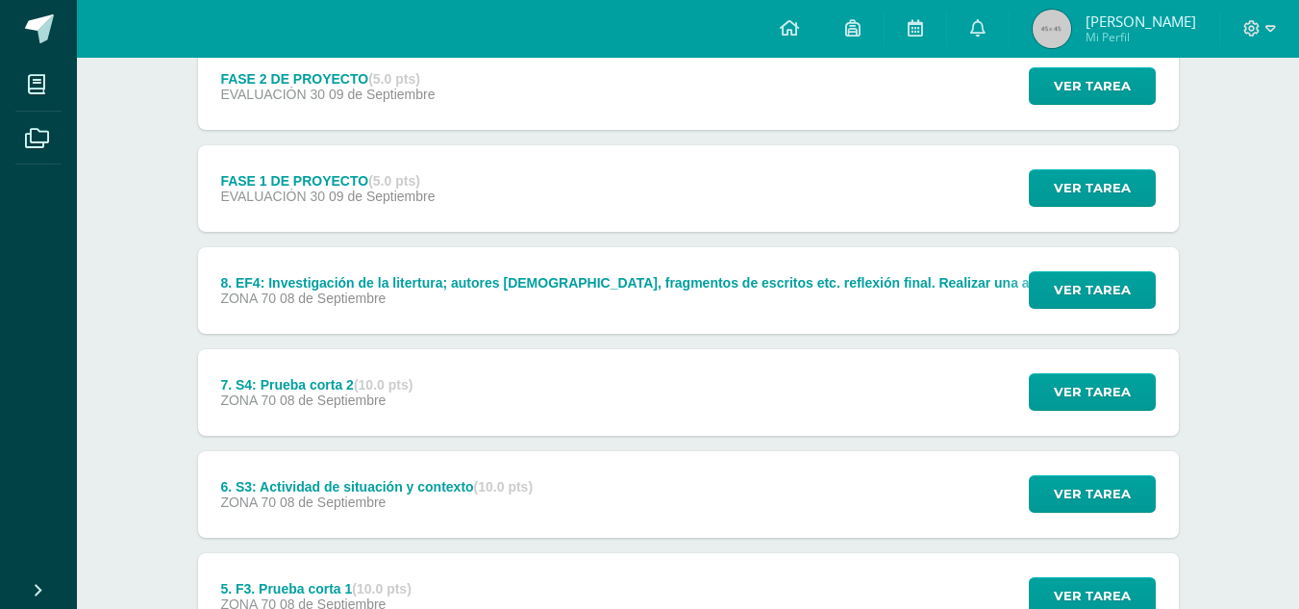
click at [701, 288] on div "8. EF4: Investigación de la litertura; autores guatemaltecos, fragmentos de esc…" at bounding box center [780, 282] width 1121 height 15
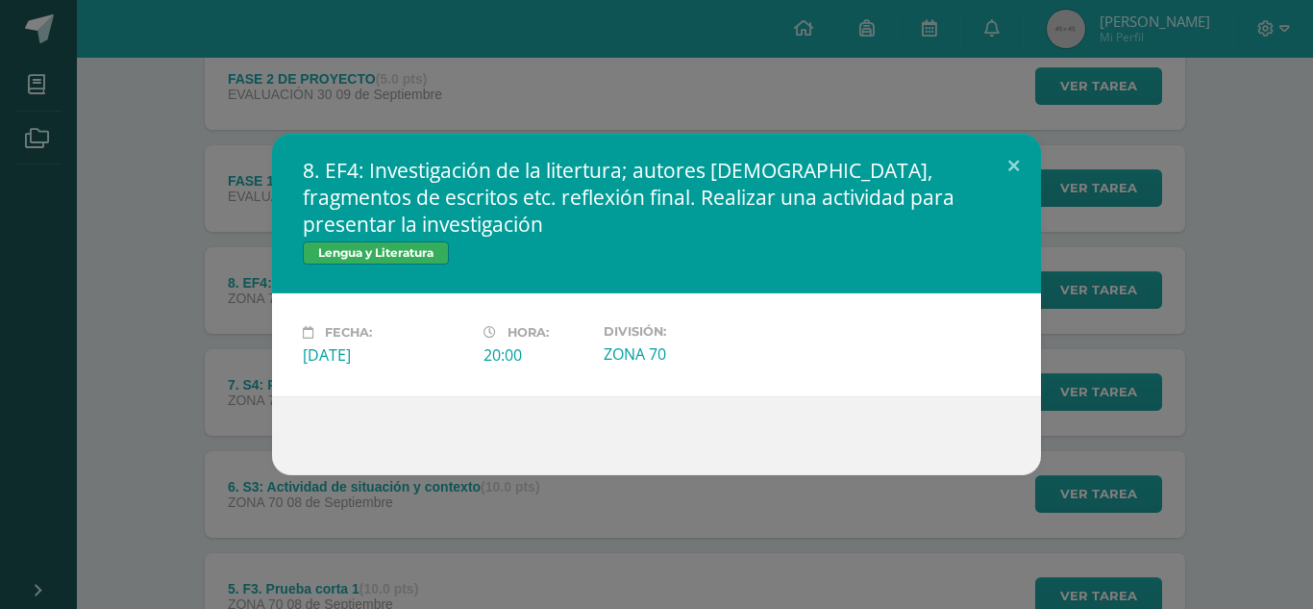
click at [1144, 303] on div "8. EF4: Investigación de la litertura; autores guatemaltecos, fragmentos de esc…" at bounding box center [657, 304] width 1298 height 341
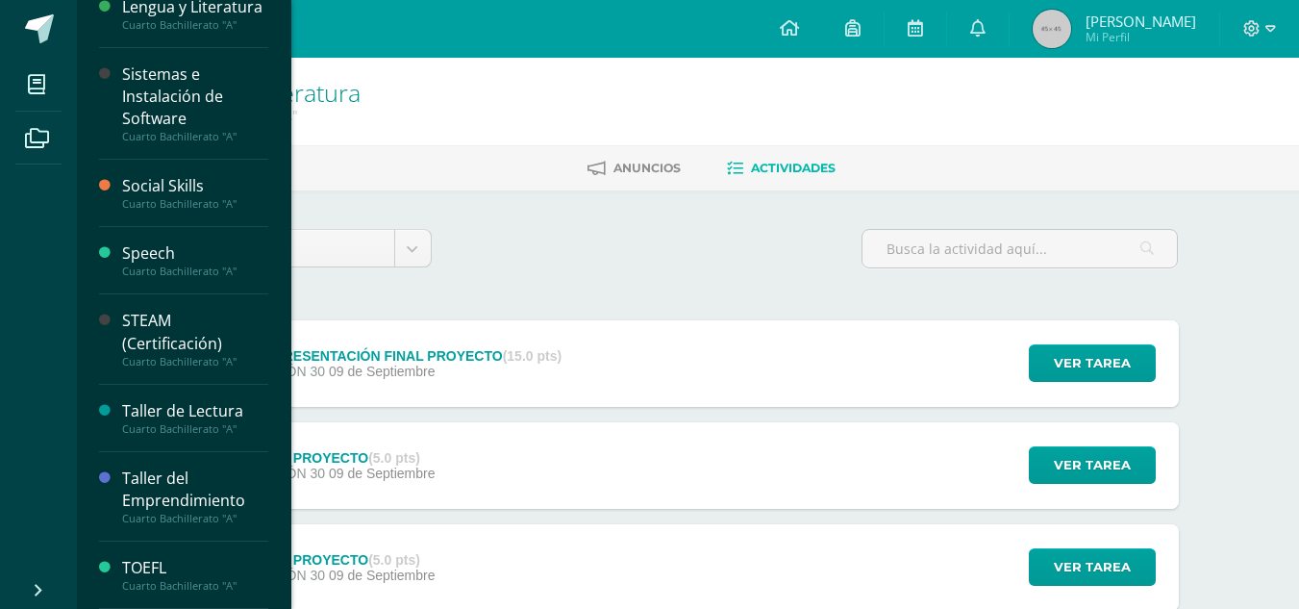
scroll to position [916, 0]
click at [206, 403] on div "Taller de Lectura" at bounding box center [195, 411] width 146 height 22
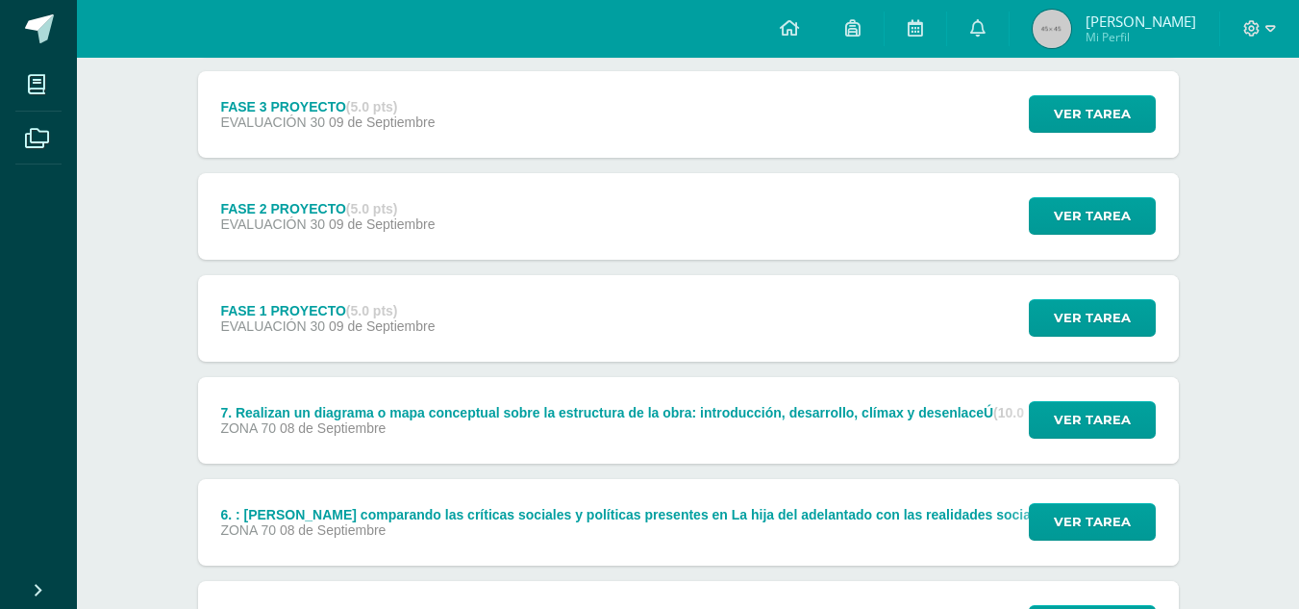
scroll to position [385, 0]
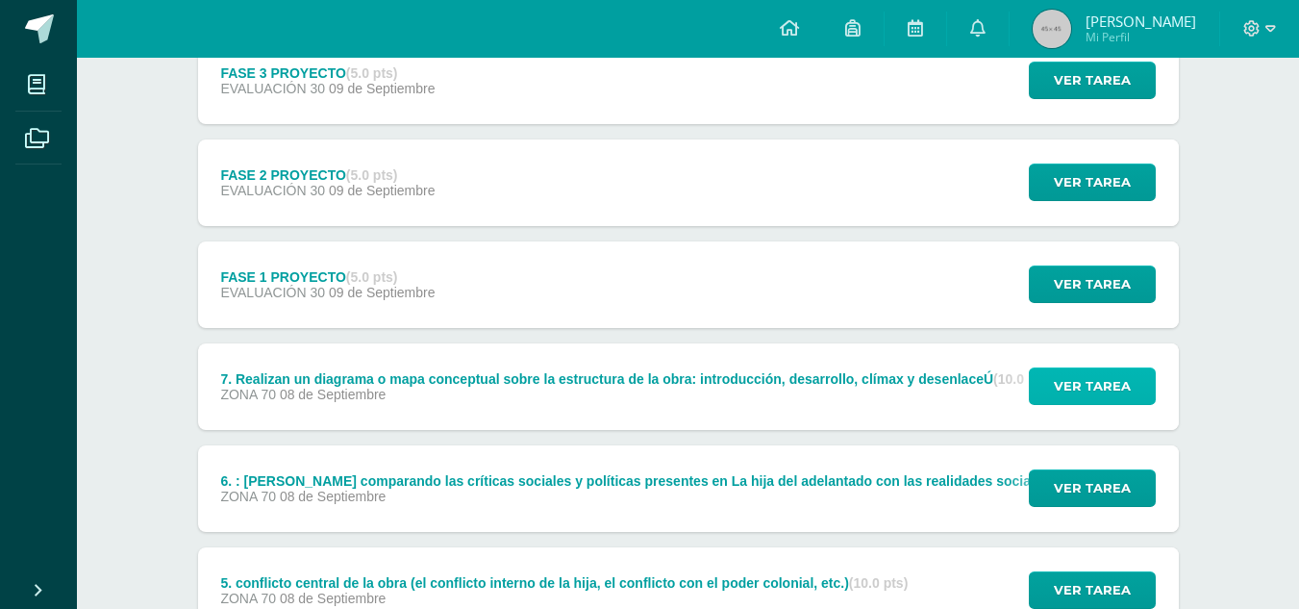
click at [1082, 388] on span "Ver tarea" at bounding box center [1092, 386] width 77 height 36
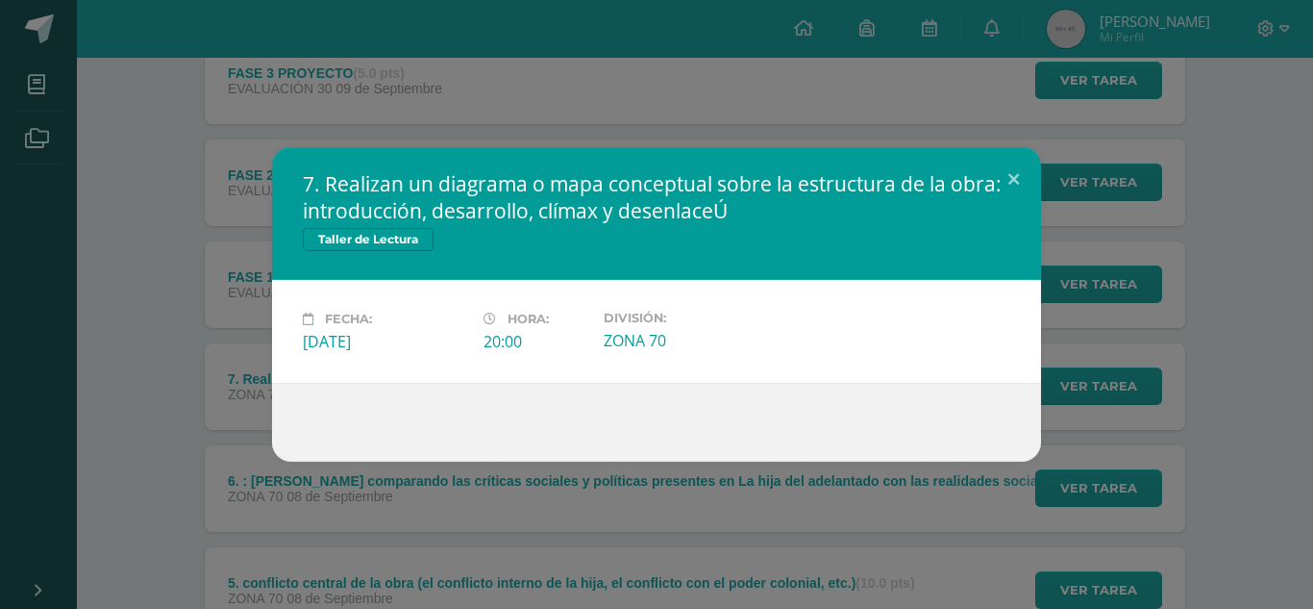
drag, startPoint x: 823, startPoint y: 220, endPoint x: 530, endPoint y: 172, distance: 297.2
click at [329, 172] on h2 "7. Realizan un diagrama o mapa conceptual sobre la estructura de la obra: intro…" at bounding box center [657, 197] width 708 height 54
click at [1101, 200] on div "7. Realizan un diagrama o mapa conceptual sobre la estructura de la obra: intro…" at bounding box center [657, 304] width 1298 height 314
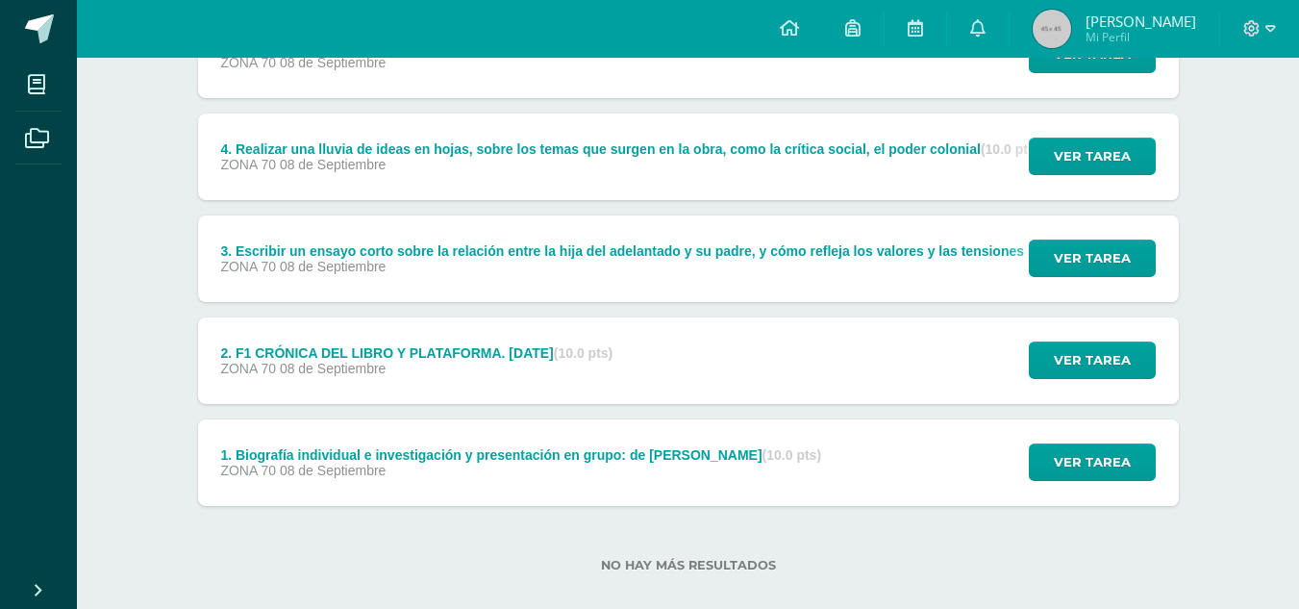
scroll to position [945, 0]
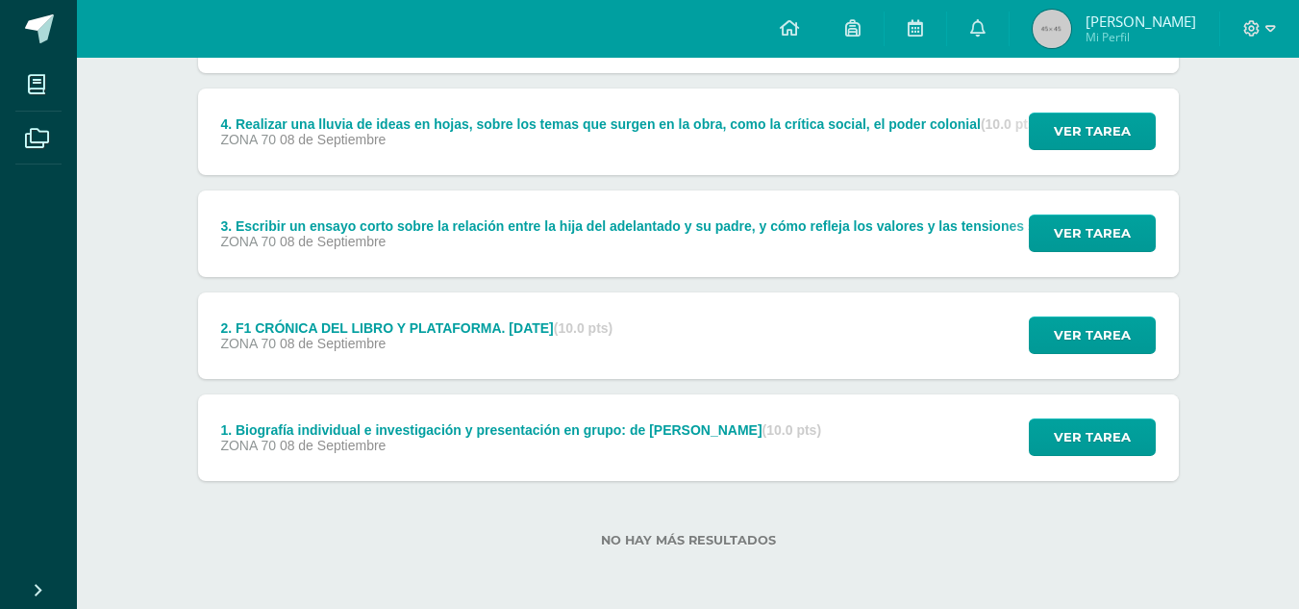
click at [743, 535] on label "No hay más resultados" at bounding box center [688, 540] width 981 height 14
click at [743, 536] on label "No hay más resultados" at bounding box center [688, 540] width 981 height 14
click at [1122, 29] on span "Mi Perfil" at bounding box center [1140, 37] width 111 height 16
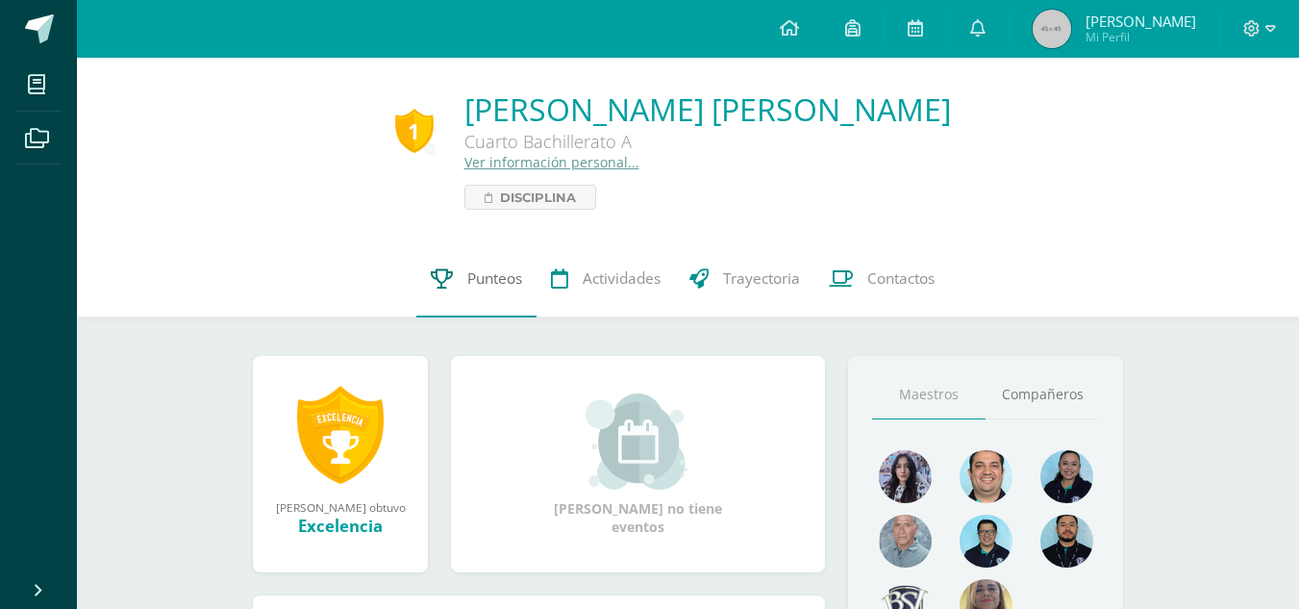
click at [459, 298] on link "Punteos" at bounding box center [476, 278] width 120 height 77
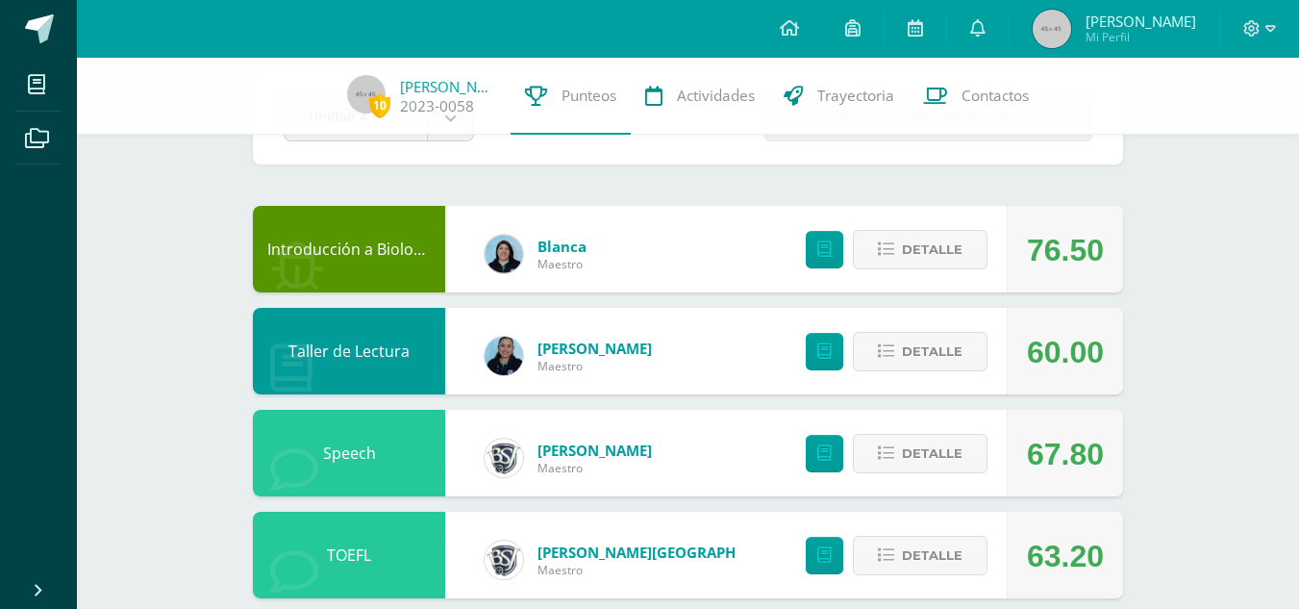
scroll to position [192, 0]
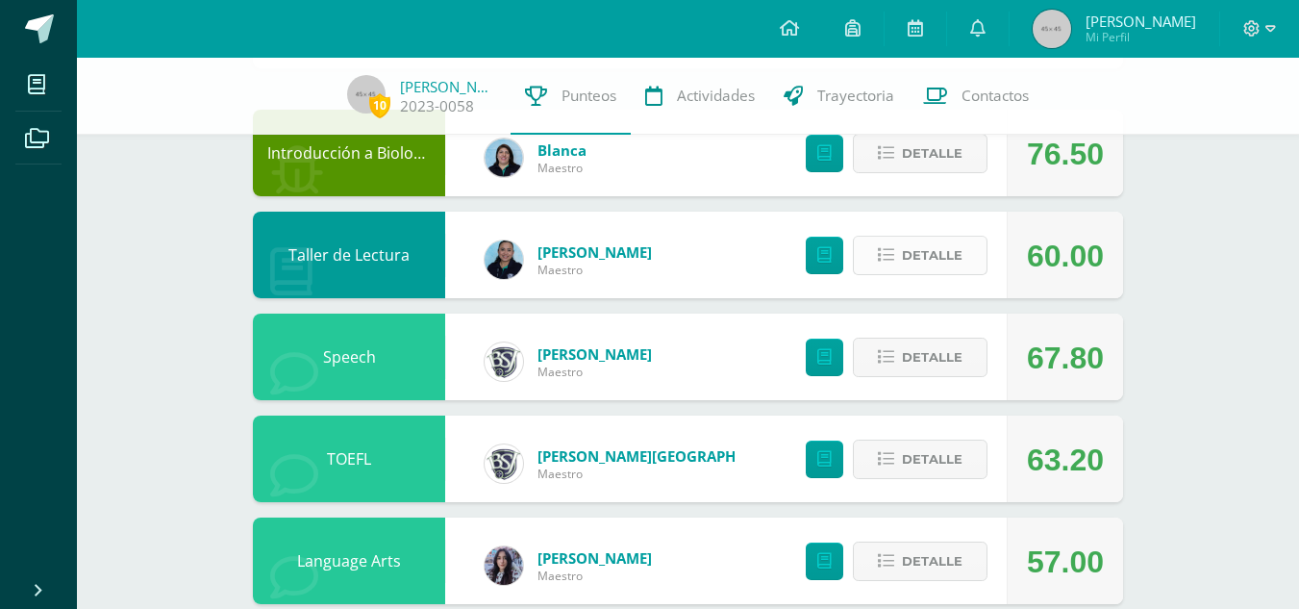
click at [926, 259] on span "Detalle" at bounding box center [932, 255] width 61 height 36
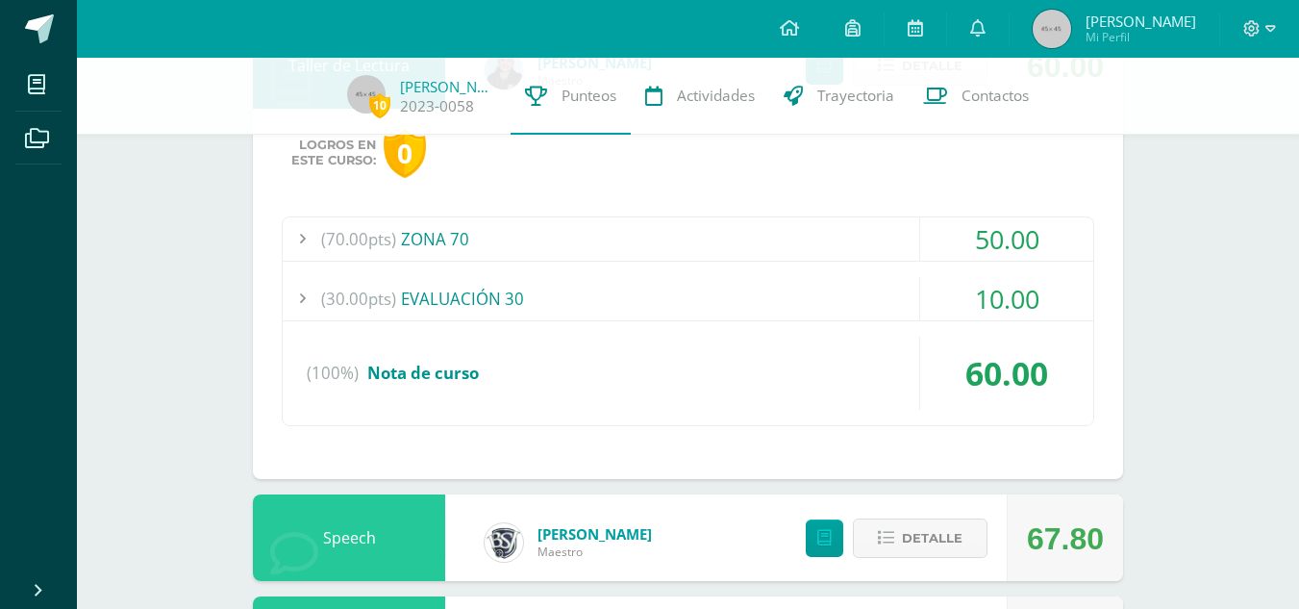
scroll to position [385, 0]
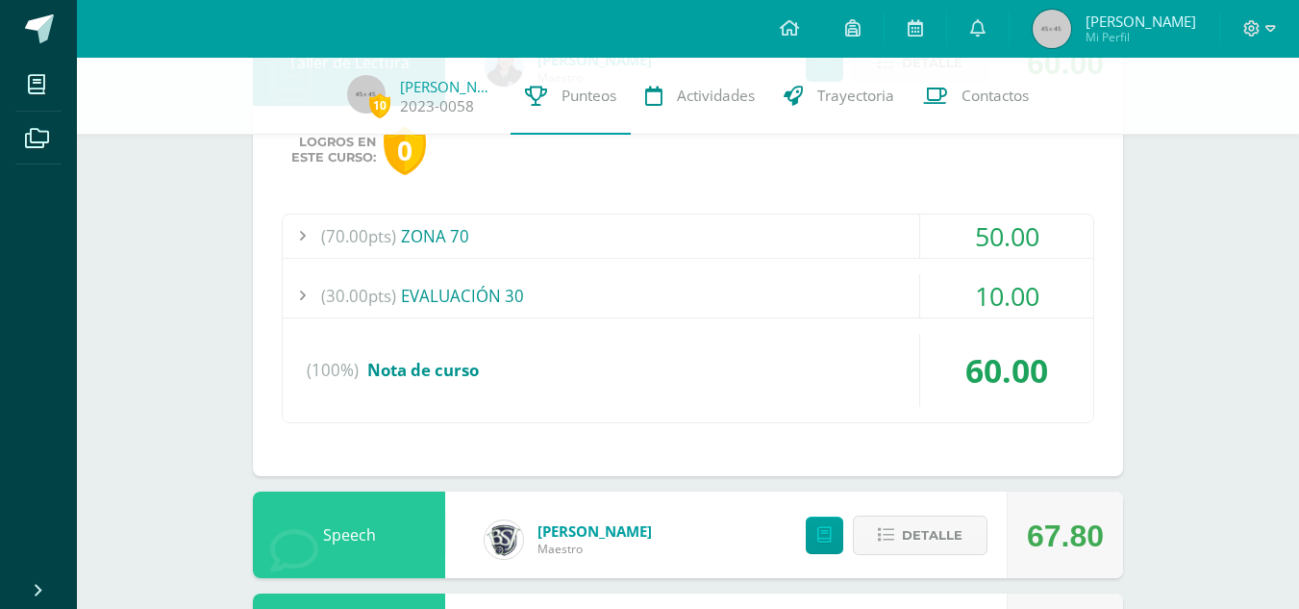
click at [762, 281] on div "(30.00pts) EVALUACIÓN 30" at bounding box center [688, 295] width 811 height 43
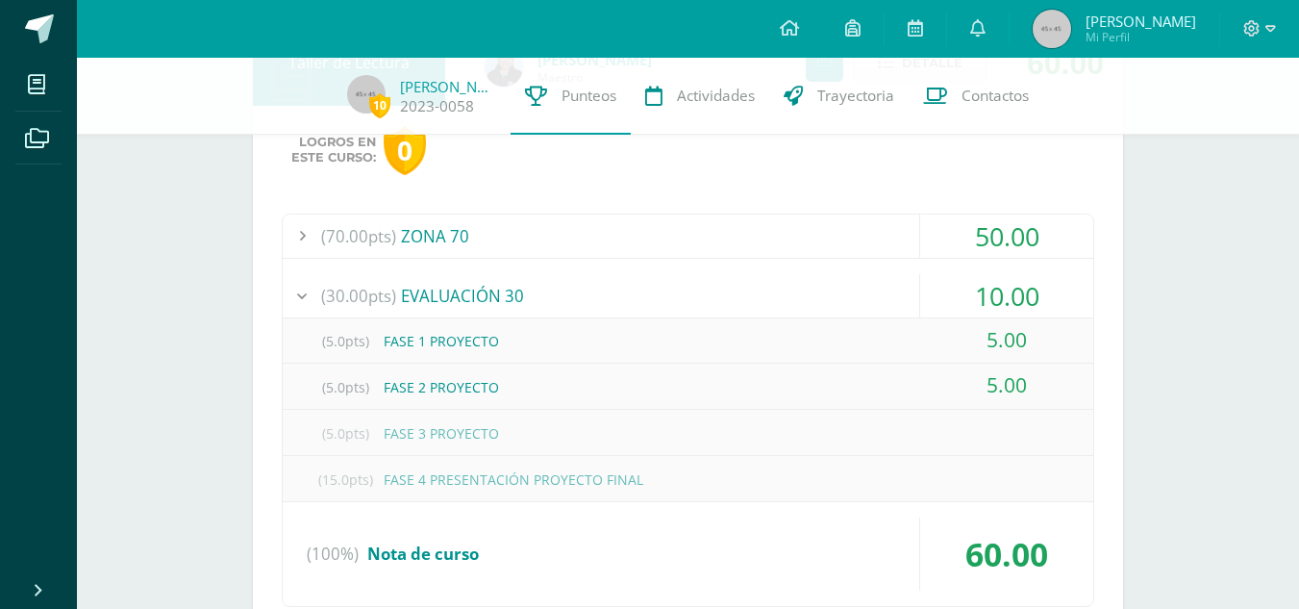
click at [772, 237] on div "(70.00pts) ZONA 70" at bounding box center [688, 235] width 811 height 43
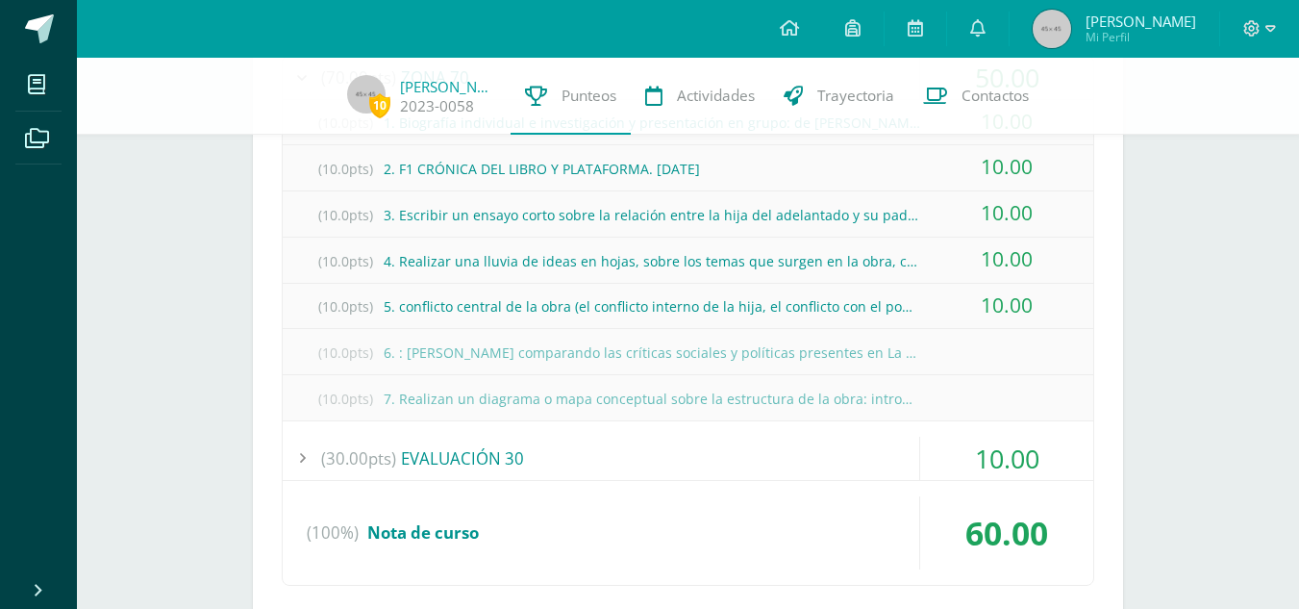
scroll to position [577, 0]
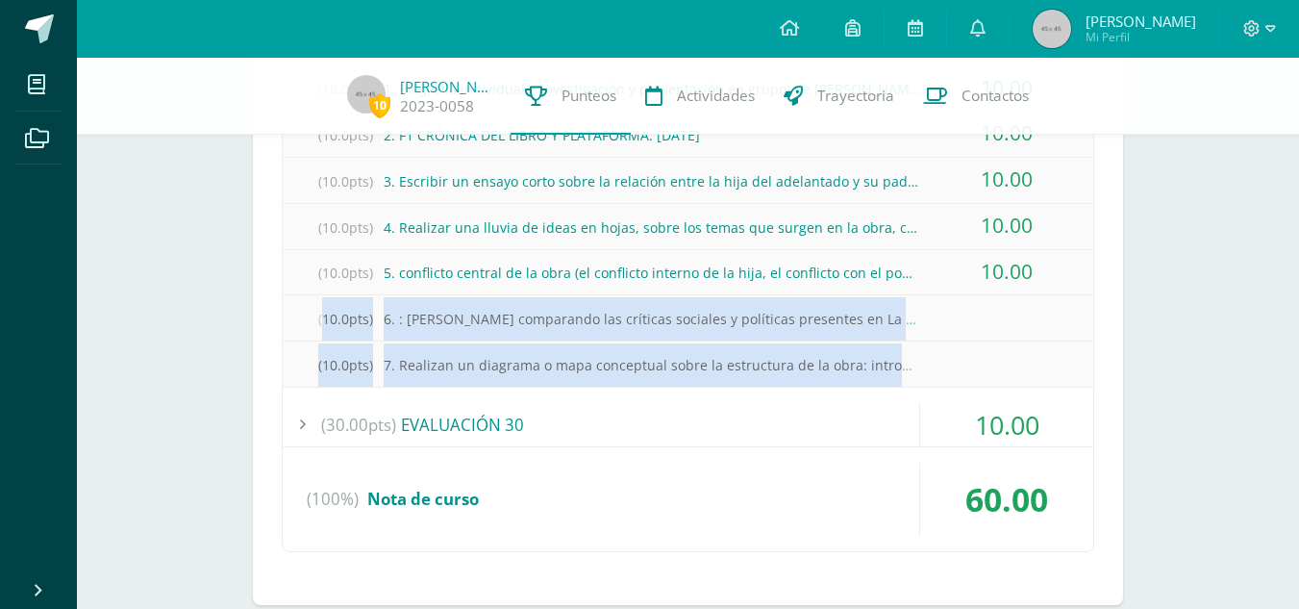
drag, startPoint x: 928, startPoint y: 355, endPoint x: 309, endPoint y: 330, distance: 619.7
click at [309, 330] on div "(10.0pts) 1. Biografía individual e investigación y presentación en grupo: de […" at bounding box center [688, 226] width 811 height 320
click at [493, 313] on div "(10.0pts) 6. : Ensayo comparando las críticas sociales y políticas presentes en…" at bounding box center [688, 318] width 811 height 43
click at [773, 310] on div "(10.0pts) 6. : Ensayo comparando las críticas sociales y políticas presentes en…" at bounding box center [688, 318] width 811 height 43
click at [965, 332] on div "(10.0pts) 6. : Ensayo comparando las críticas sociales y políticas presentes en…" at bounding box center [688, 318] width 811 height 43
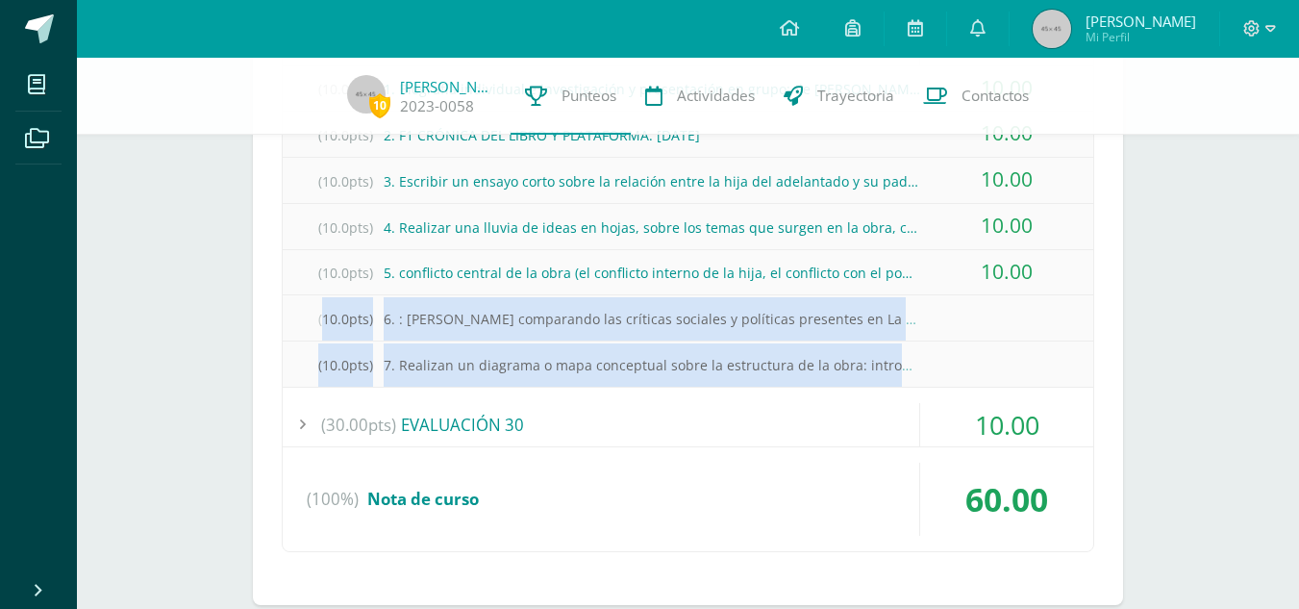
click at [1044, 323] on div "(10.0pts) 6. : Ensayo comparando las críticas sociales y políticas presentes en…" at bounding box center [688, 318] width 811 height 43
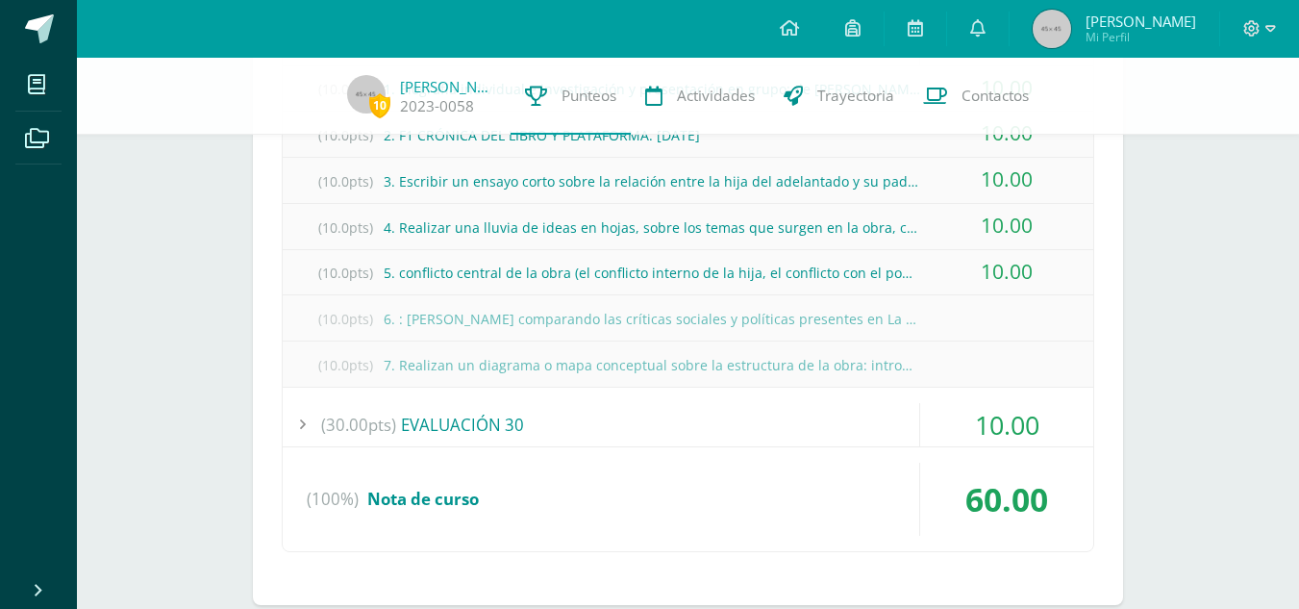
drag, startPoint x: 905, startPoint y: 320, endPoint x: 951, endPoint y: 319, distance: 46.2
click at [904, 320] on div "(10.0pts) 6. : Ensayo comparando las críticas sociales y políticas presentes en…" at bounding box center [688, 318] width 811 height 43
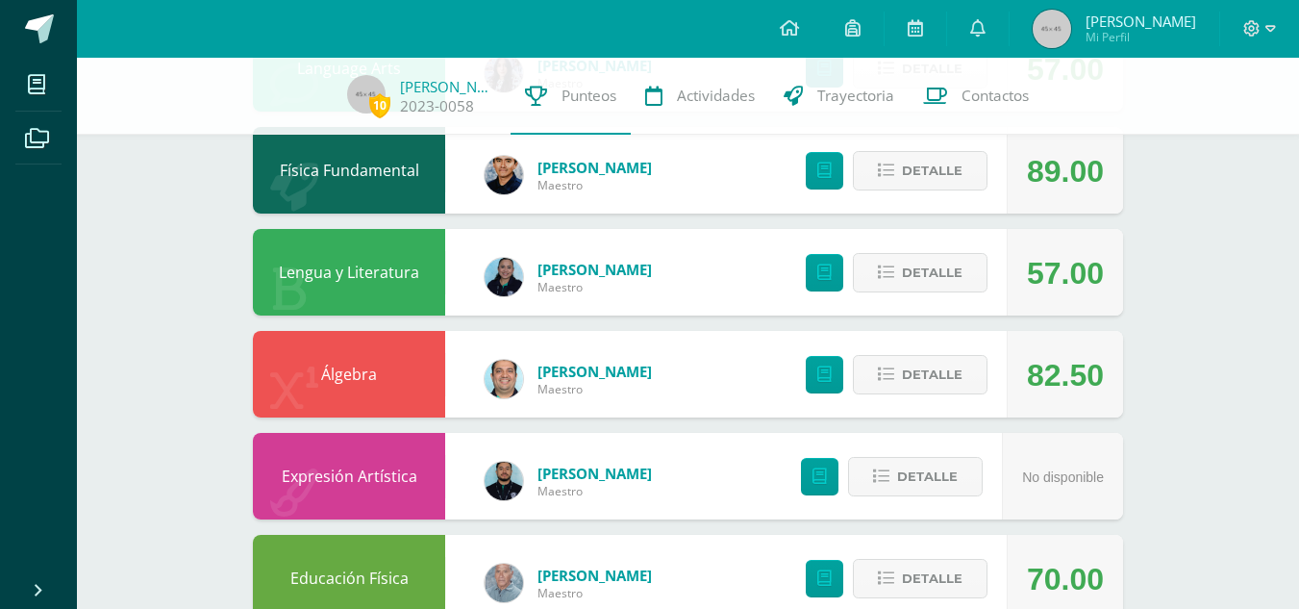
scroll to position [1346, 0]
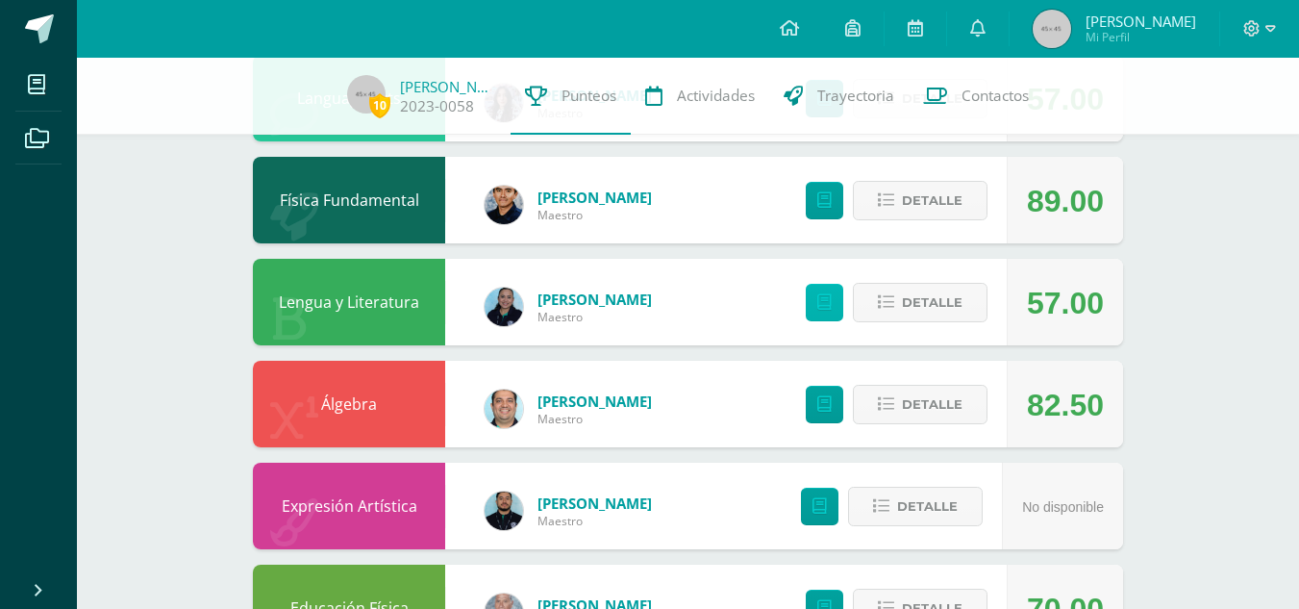
click at [826, 308] on icon at bounding box center [824, 302] width 14 height 16
